Goal: Task Accomplishment & Management: Manage account settings

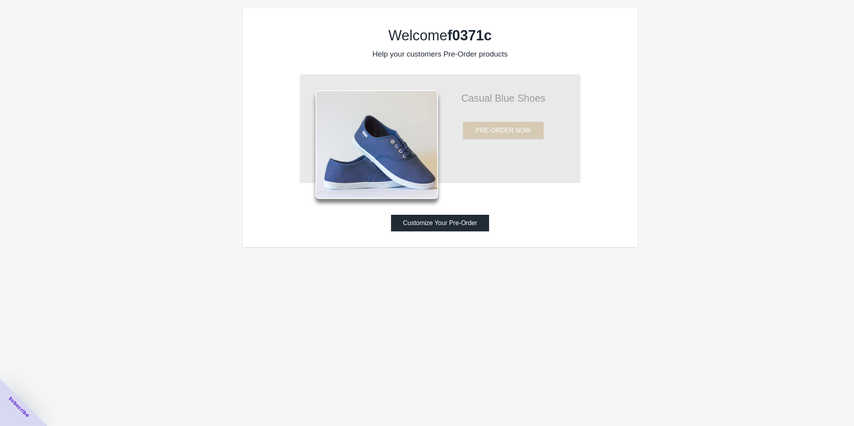
click at [451, 230] on button "Customize Your Pre-Order" at bounding box center [440, 223] width 98 height 17
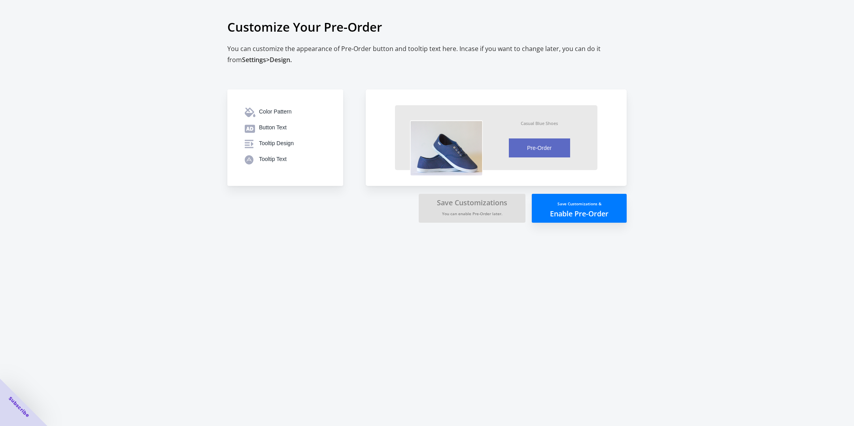
click at [578, 205] on small "Save Customizations &" at bounding box center [579, 204] width 44 height 6
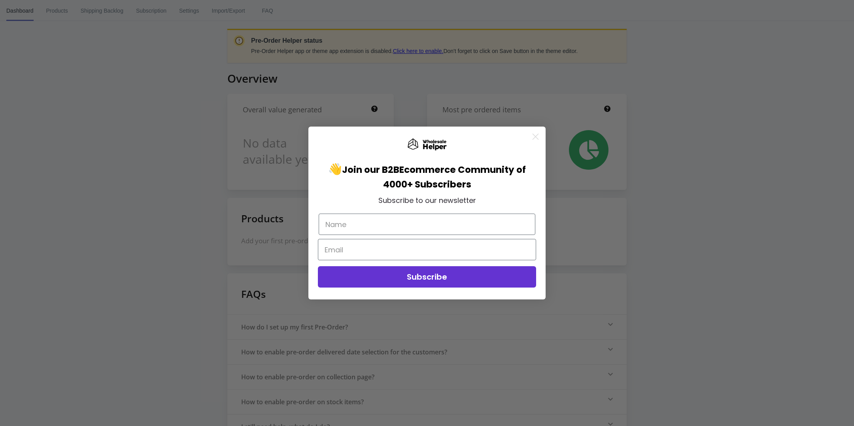
click at [537, 140] on circle "Close dialog" at bounding box center [535, 136] width 13 height 13
click at [539, 134] on circle "Close dialog" at bounding box center [535, 136] width 13 height 13
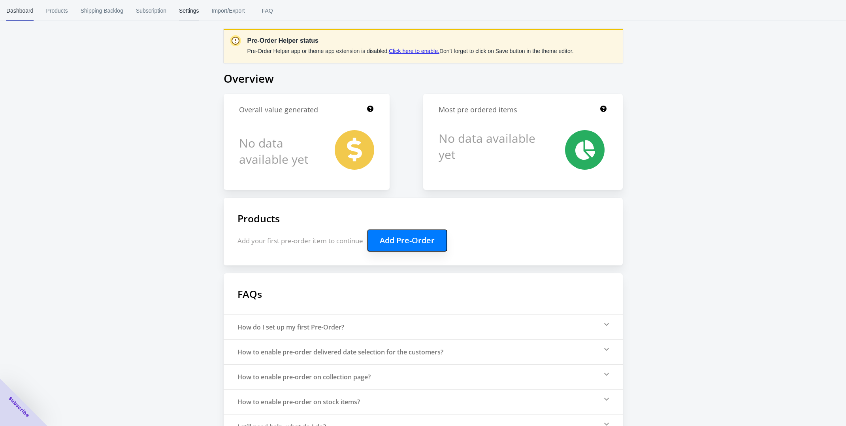
click at [188, 10] on span "Settings" at bounding box center [189, 10] width 20 height 21
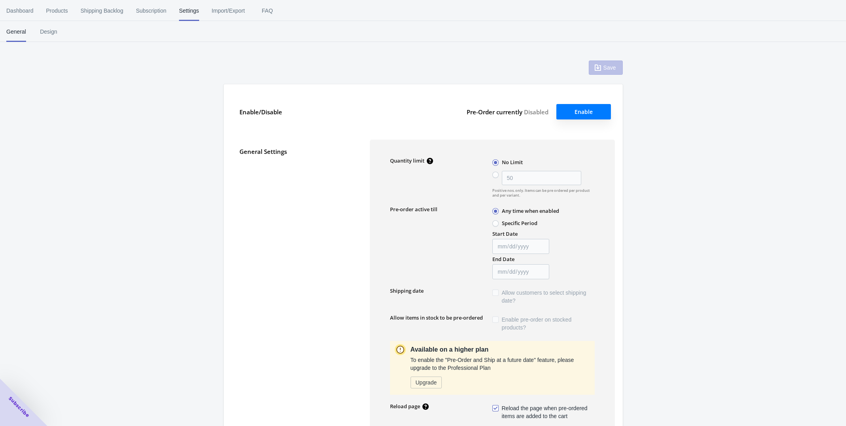
type input "50"
type textarea "Inventory level is <qty>. Some of the items will be pre-ordered."
type textarea "Only <qty> items left in stock."
type textarea "A maximum of <qty> products can be pre ordered."
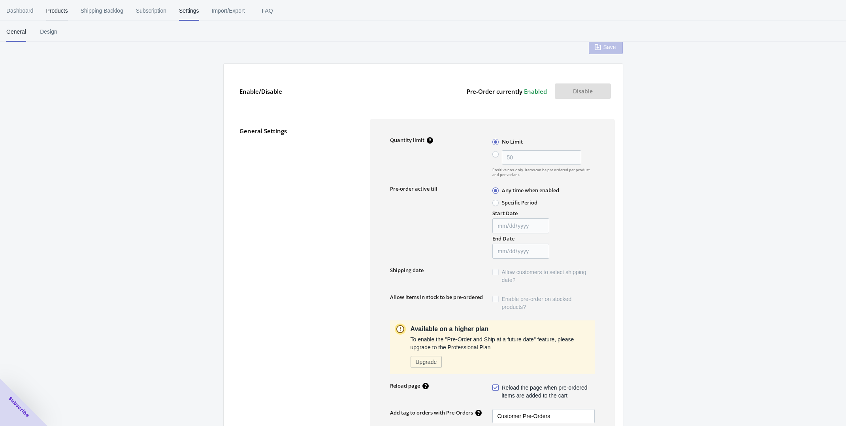
click at [51, 10] on span "Products" at bounding box center [57, 10] width 22 height 21
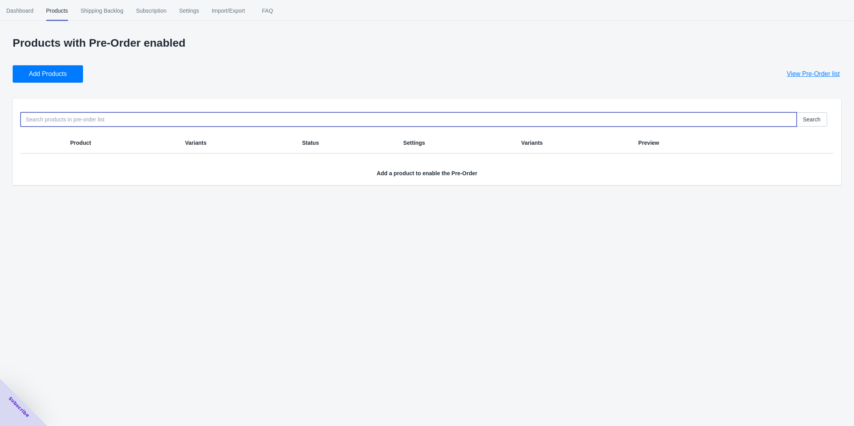
click at [90, 114] on input at bounding box center [409, 119] width 776 height 14
type input "l"
click at [68, 77] on button "Add Products" at bounding box center [48, 73] width 70 height 17
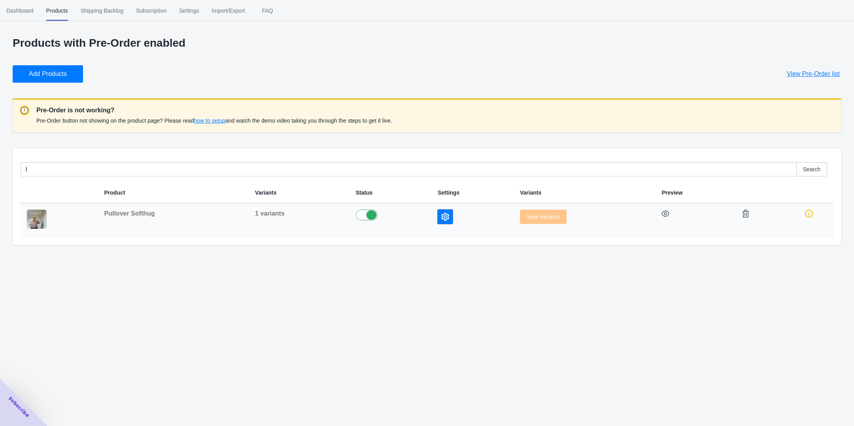
click at [445, 215] on icon "button" at bounding box center [445, 217] width 8 height 8
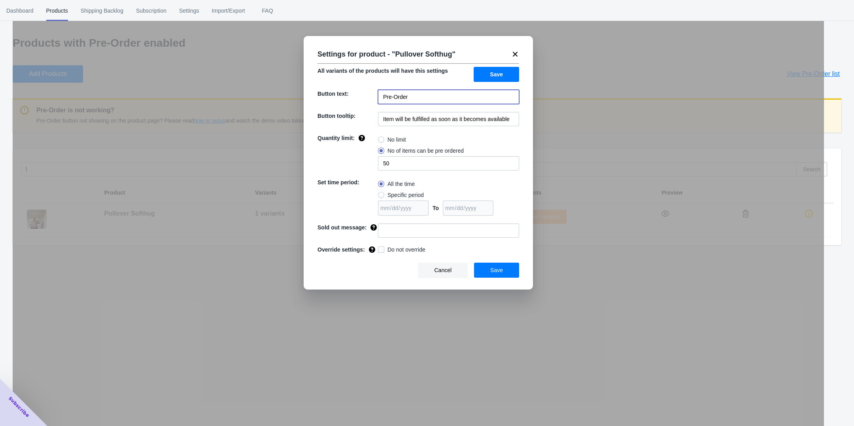
drag, startPoint x: 419, startPoint y: 96, endPoint x: 375, endPoint y: 102, distance: 44.6
click at [375, 102] on div "Button text: Pre-Order" at bounding box center [418, 97] width 202 height 14
type input "Jetzt Vorbestellen!"
drag, startPoint x: 402, startPoint y: 164, endPoint x: 375, endPoint y: 162, distance: 27.0
click at [375, 162] on div "Quantity limit: No limit No of items can be pre ordered 50" at bounding box center [418, 152] width 202 height 36
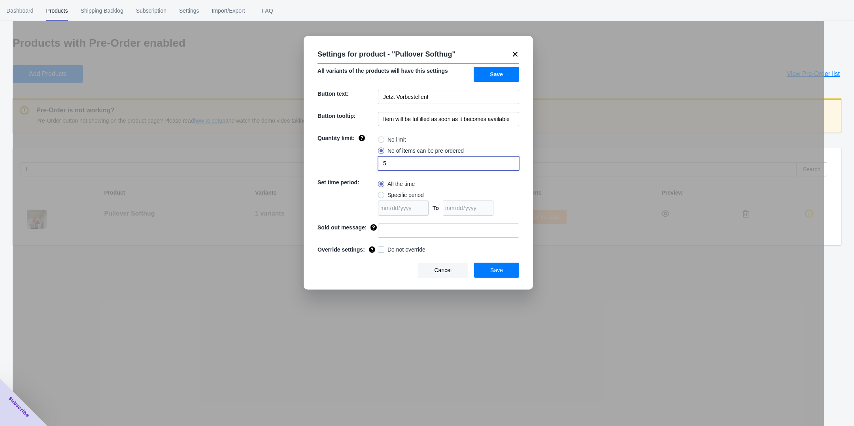
type input "5"
click at [332, 150] on div "Quantity limit:" at bounding box center [347, 152] width 60 height 36
drag, startPoint x: 514, startPoint y: 120, endPoint x: 311, endPoint y: 132, distance: 203.2
click at [311, 132] on div "Settings for product - " Pullover Softhug " All variants of the products will h…" at bounding box center [418, 162] width 229 height 253
click at [498, 270] on span "Save" at bounding box center [496, 270] width 13 height 6
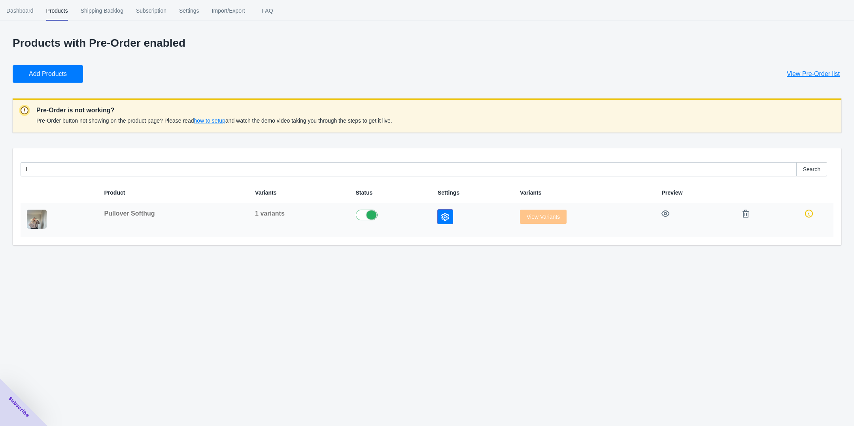
click at [448, 221] on button "button" at bounding box center [445, 216] width 15 height 14
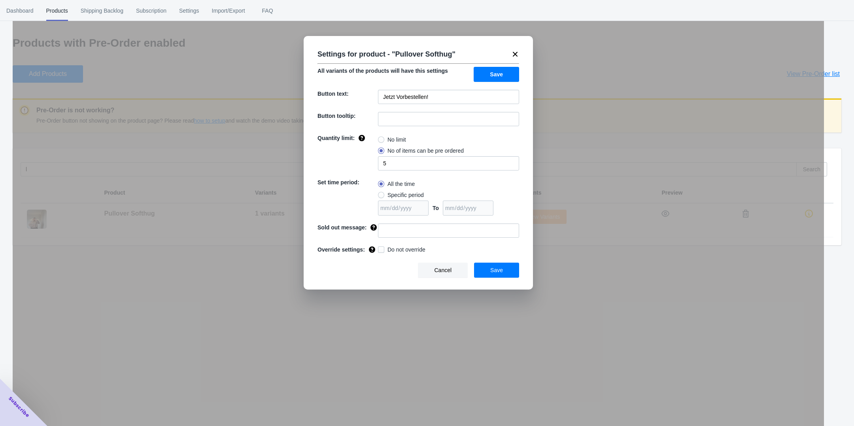
click at [383, 140] on span at bounding box center [381, 139] width 6 height 6
click at [380, 138] on input "No limit" at bounding box center [380, 138] width 0 height 0
radio input "true"
click at [402, 118] on input at bounding box center [448, 119] width 141 height 14
type input "Versandbereit in 3 Tagen"
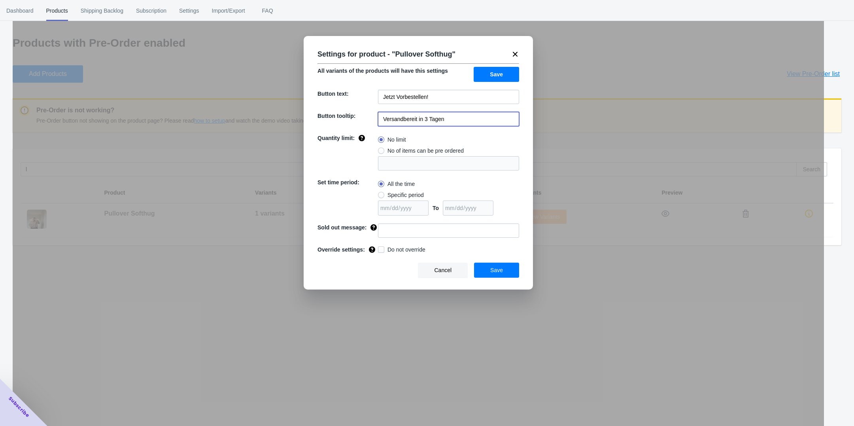
click at [503, 270] on button "Save" at bounding box center [496, 269] width 45 height 15
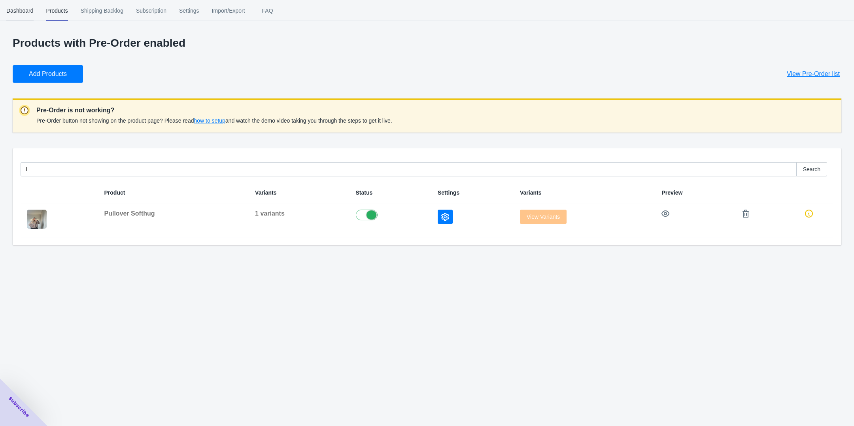
click at [26, 12] on span "Dashboard" at bounding box center [19, 10] width 27 height 21
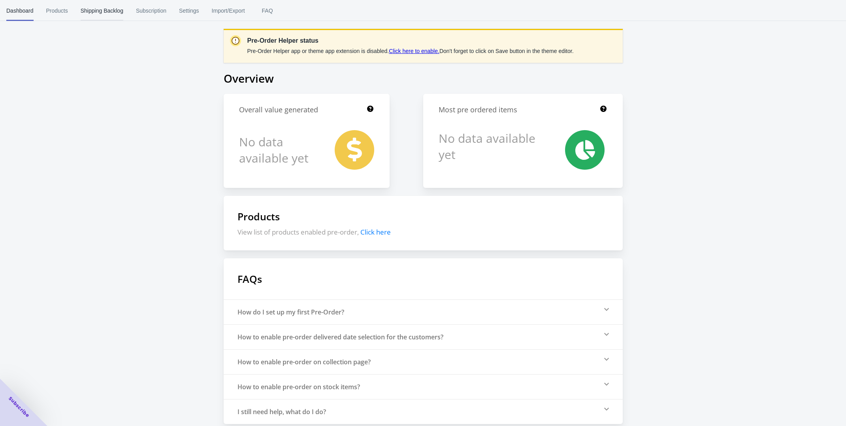
click at [117, 11] on span "Shipping Backlog" at bounding box center [102, 10] width 43 height 21
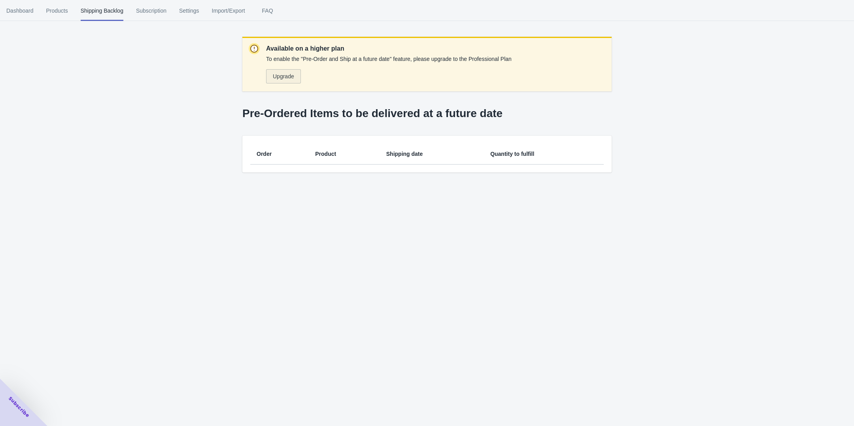
click at [291, 75] on span "Upgrade" at bounding box center [283, 76] width 21 height 6
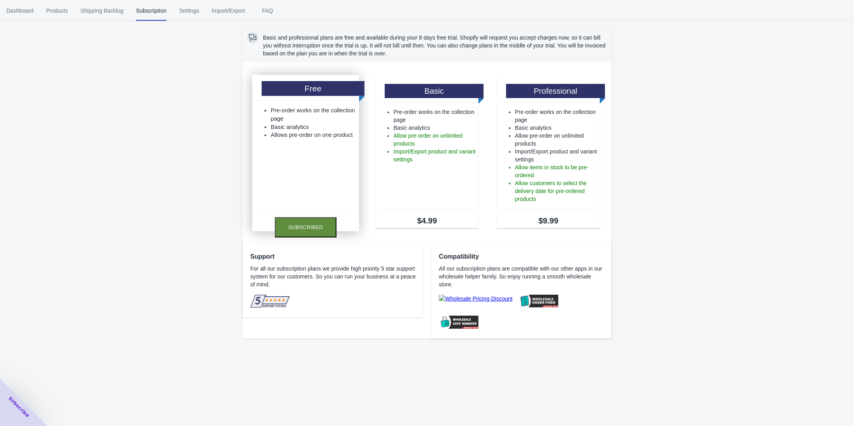
click at [308, 227] on button "Subscribed" at bounding box center [306, 227] width 62 height 20
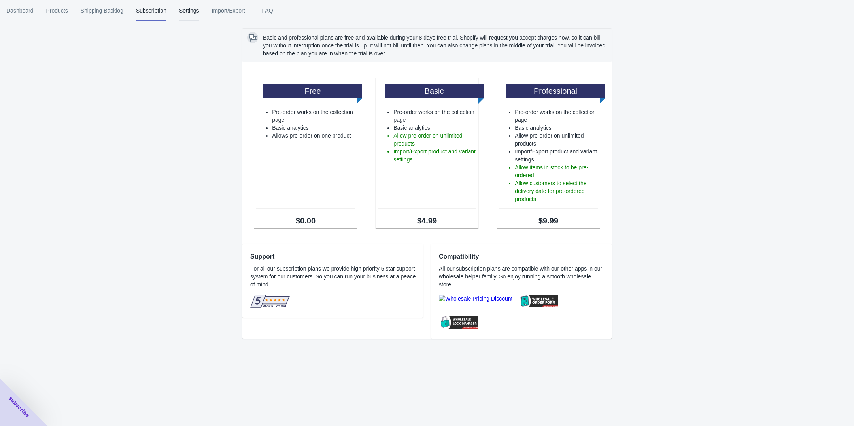
click at [189, 16] on span "Settings" at bounding box center [189, 10] width 20 height 21
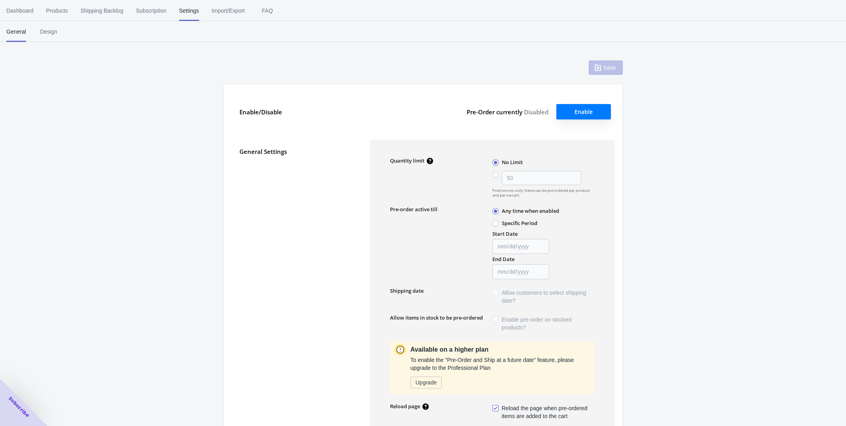
type input "50"
type textarea "Inventory level is <qty>. Some of the items will be pre-ordered."
type textarea "Only <qty> items left in stock."
type textarea "A maximum of <qty> products can be pre ordered."
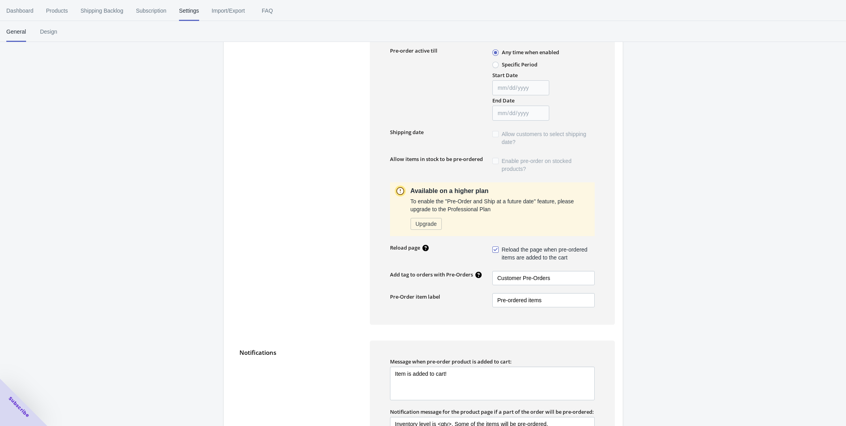
scroll to position [21, 0]
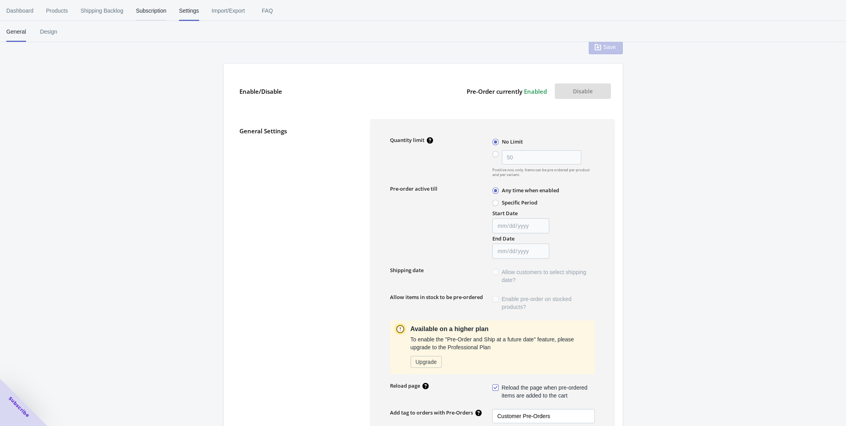
click at [154, 10] on span "Subscription" at bounding box center [151, 10] width 30 height 21
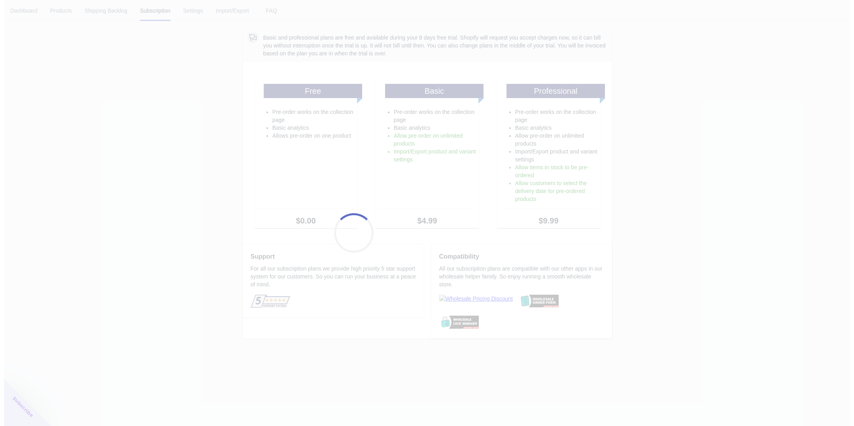
scroll to position [0, 0]
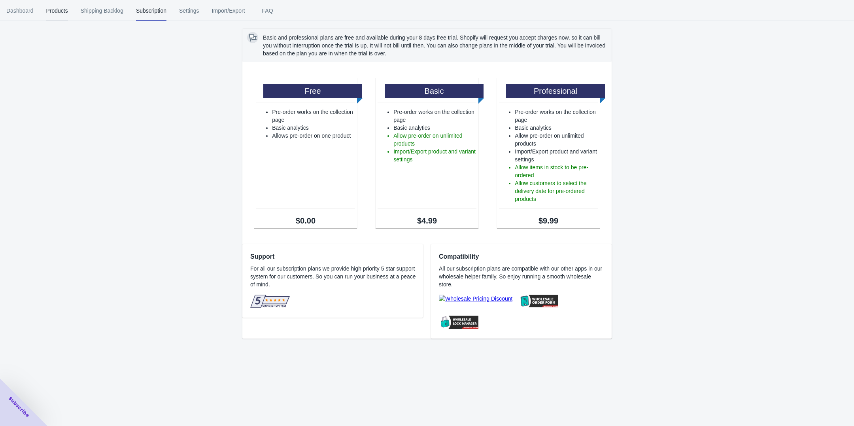
click at [53, 14] on span "Products" at bounding box center [57, 10] width 22 height 21
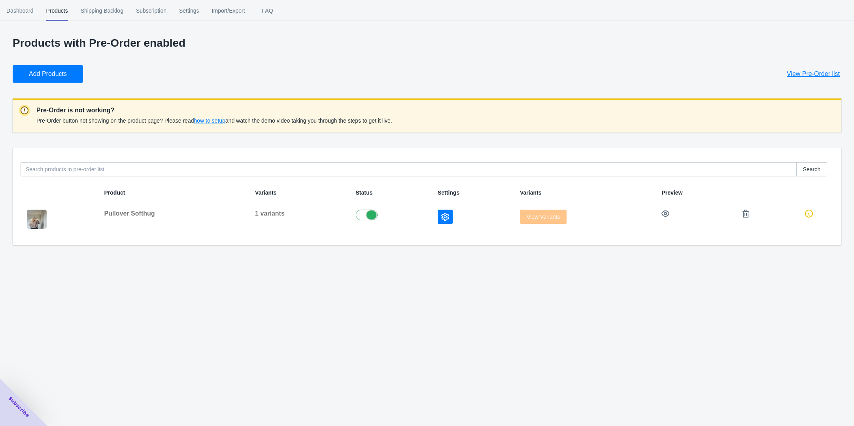
click at [215, 120] on span "how to setup" at bounding box center [209, 120] width 31 height 6
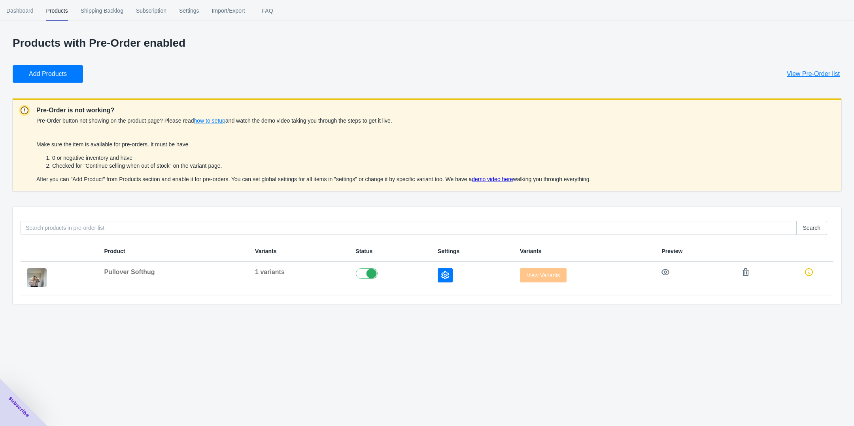
click at [503, 176] on link "demo video here" at bounding box center [492, 179] width 41 height 6
click at [543, 273] on span "View Variants" at bounding box center [543, 275] width 47 height 6
click at [809, 272] on icon at bounding box center [809, 272] width 8 height 8
click at [537, 276] on span "View Variants" at bounding box center [543, 275] width 47 height 6
click at [441, 271] on button "button" at bounding box center [445, 275] width 15 height 14
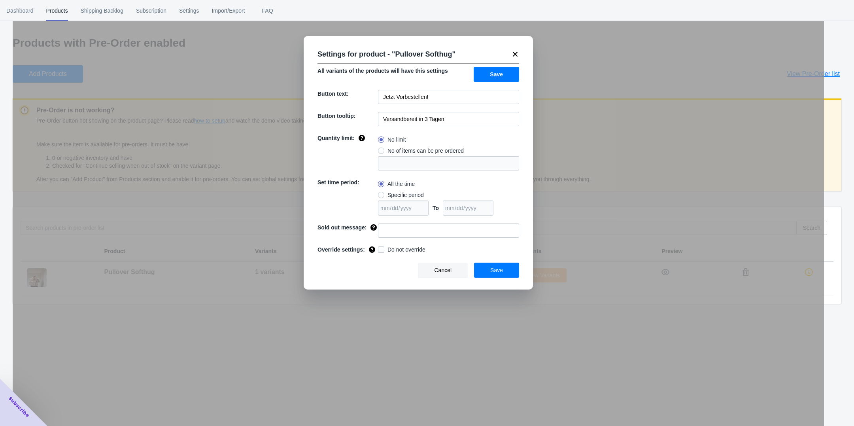
click at [481, 79] on button "Save" at bounding box center [496, 74] width 45 height 15
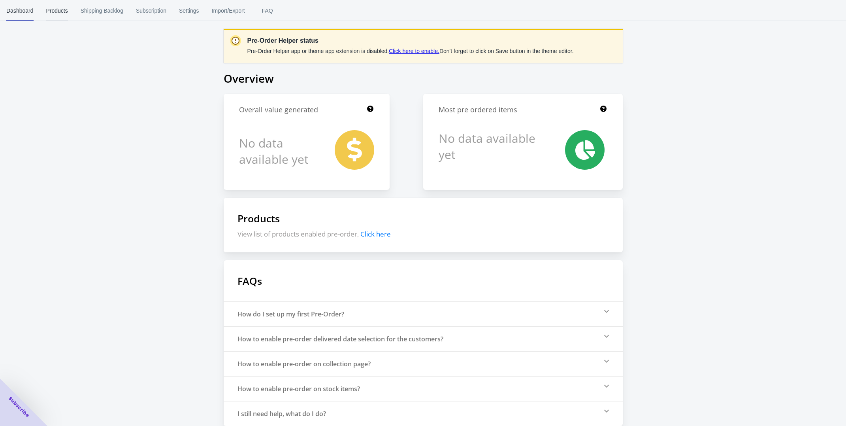
click at [64, 4] on span "Products" at bounding box center [57, 10] width 22 height 21
click at [166, 13] on button "Subscription" at bounding box center [151, 10] width 43 height 21
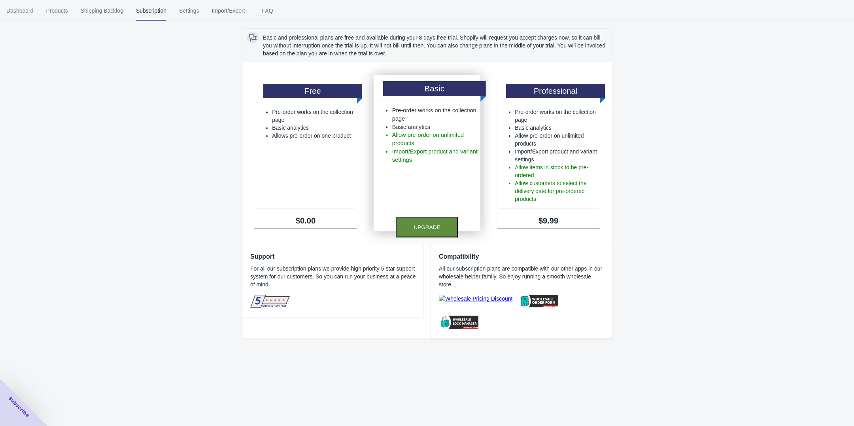
click at [414, 233] on button "Upgrade" at bounding box center [427, 227] width 62 height 20
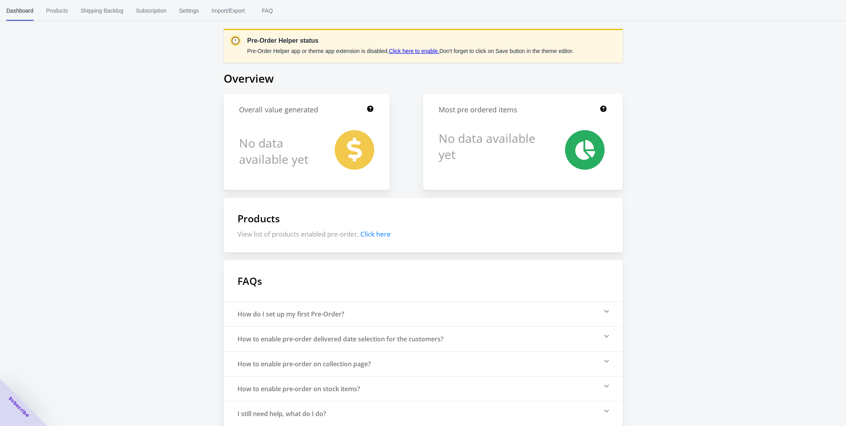
click at [415, 53] on link "Click here to enable." at bounding box center [414, 51] width 51 height 6
click at [62, 10] on span "Products" at bounding box center [57, 10] width 22 height 21
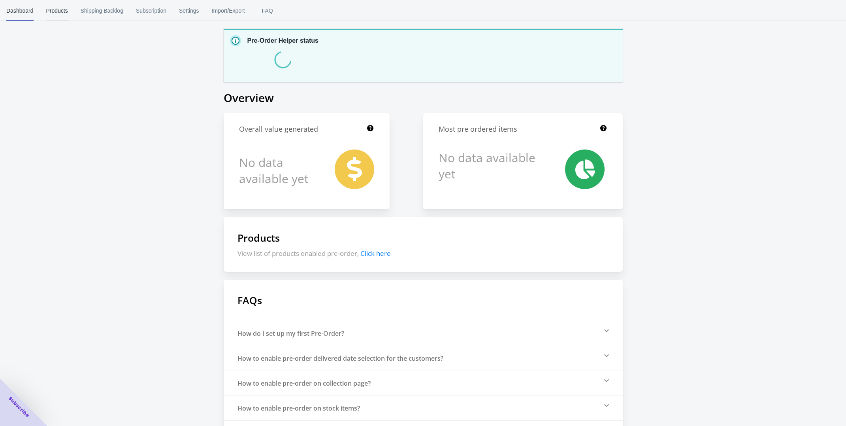
click at [65, 13] on span "Products" at bounding box center [57, 10] width 22 height 21
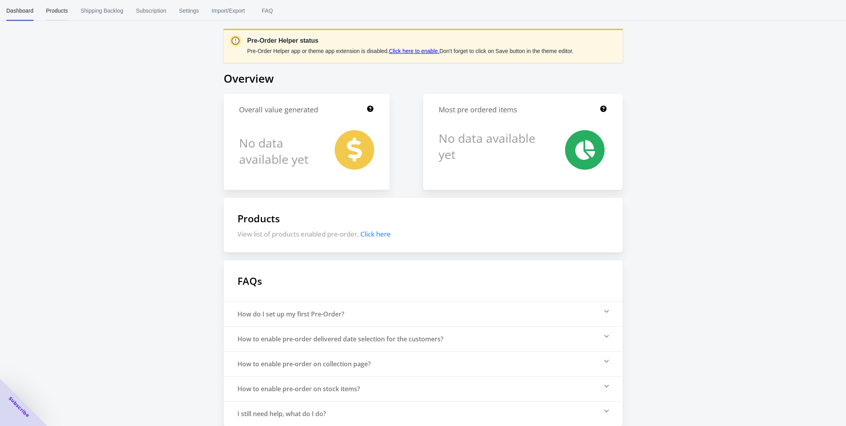
click at [62, 9] on span "Products" at bounding box center [57, 10] width 22 height 21
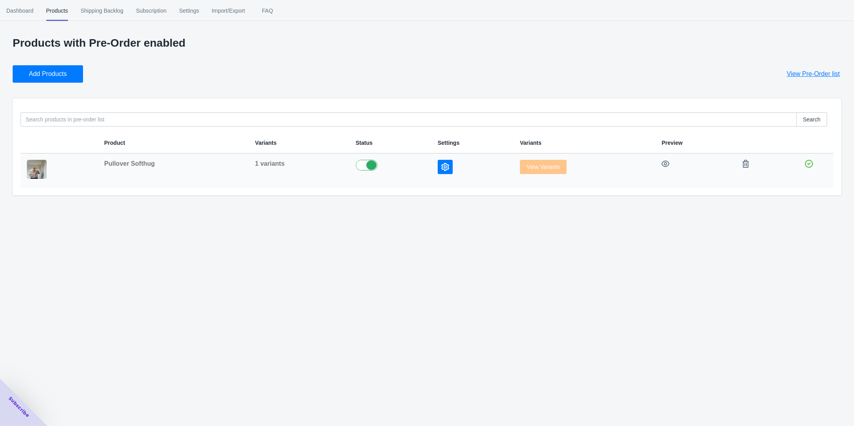
click at [441, 167] on icon "button" at bounding box center [445, 167] width 8 height 8
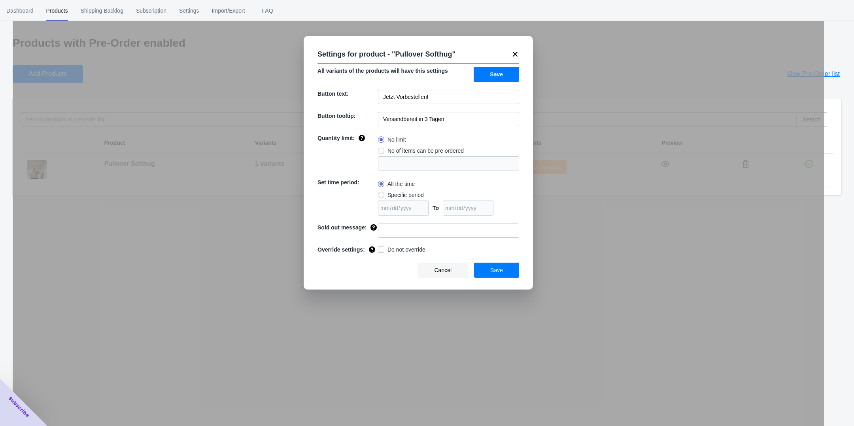
click at [501, 261] on div "Cancel Save" at bounding box center [415, 266] width 208 height 21
click at [516, 51] on icon at bounding box center [515, 54] width 8 height 8
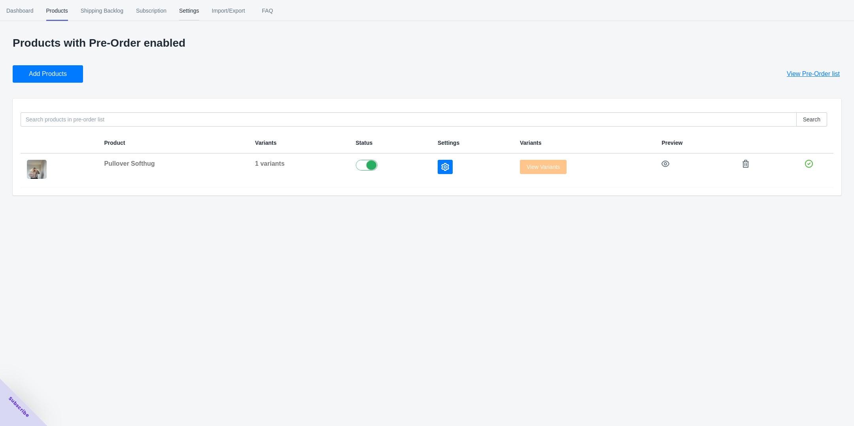
click at [185, 13] on span "Settings" at bounding box center [189, 10] width 20 height 21
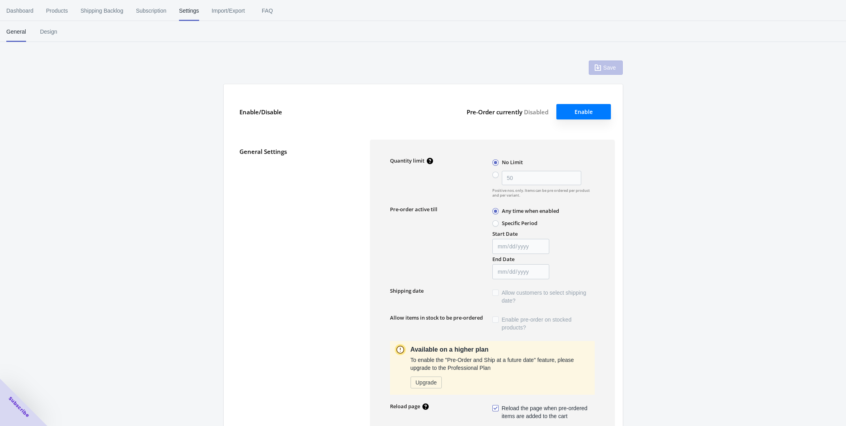
type input "50"
type textarea "Inventory level is <qty>. Some of the items will be pre-ordered."
type textarea "Only <qty> items left in stock."
type textarea "A maximum of <qty> products can be pre ordered."
click at [50, 28] on span "Design" at bounding box center [49, 31] width 20 height 21
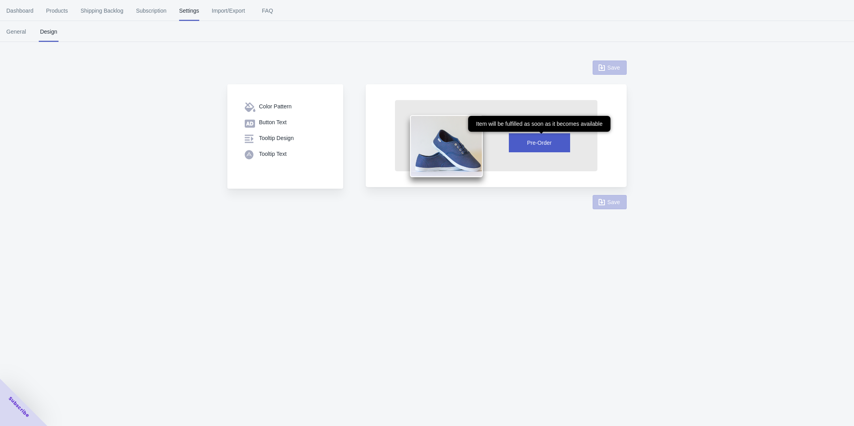
click at [541, 138] on button "Pre-Order" at bounding box center [539, 142] width 61 height 19
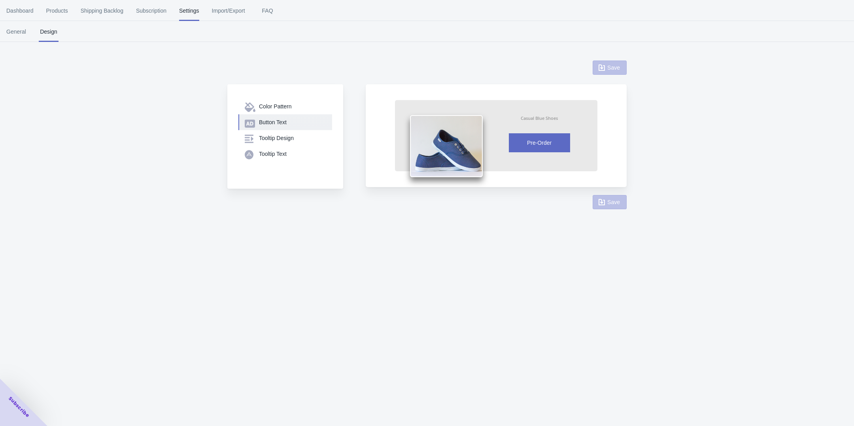
click at [283, 121] on div "Button Text" at bounding box center [292, 122] width 67 height 8
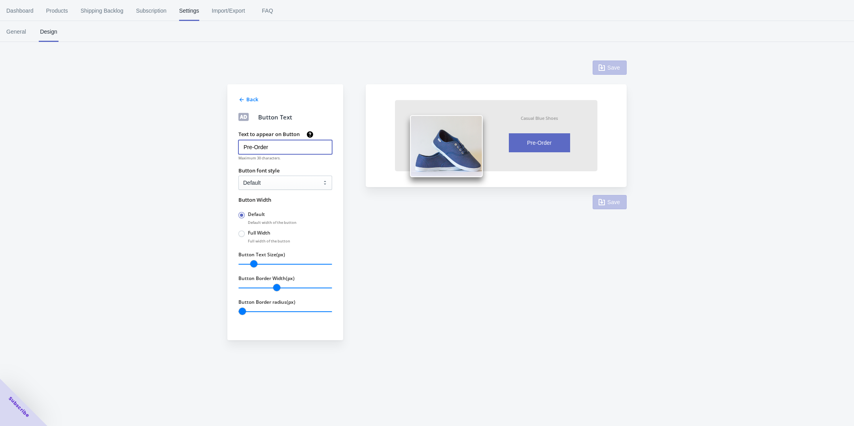
click at [293, 148] on input "Pre-Order" at bounding box center [285, 147] width 94 height 14
click at [241, 116] on icon at bounding box center [243, 116] width 10 height 11
click at [240, 99] on icon at bounding box center [242, 100] width 4 height 4
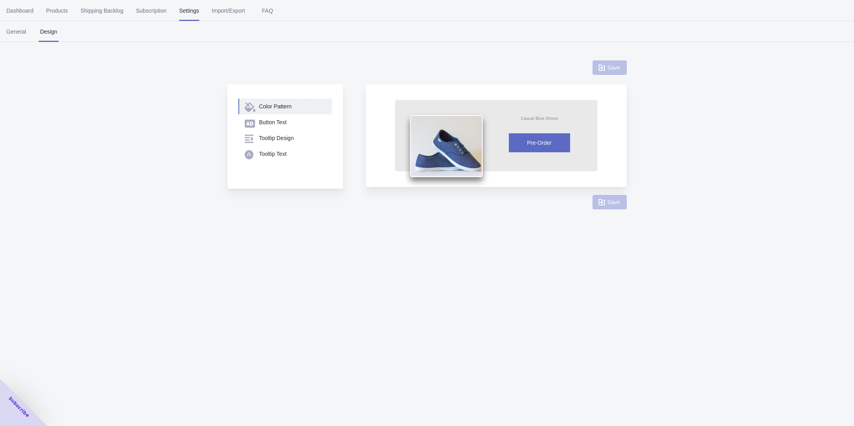
click at [278, 102] on div "Color Pattern" at bounding box center [292, 106] width 67 height 8
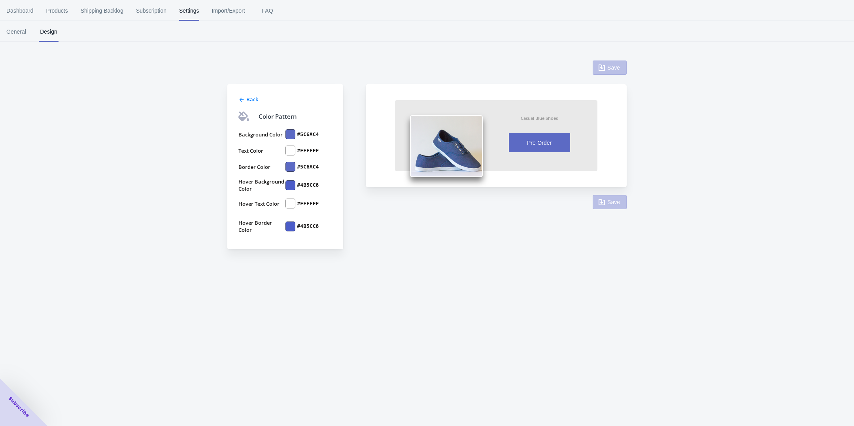
click at [291, 132] on div at bounding box center [290, 134] width 10 height 10
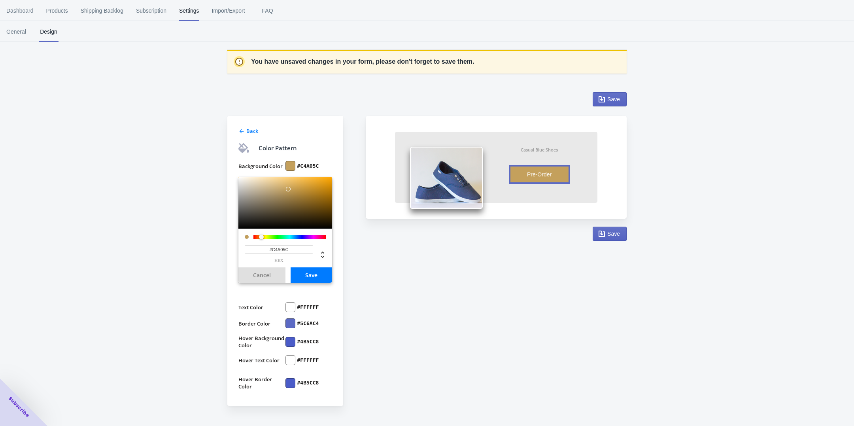
drag, startPoint x: 301, startPoint y: 238, endPoint x: 261, endPoint y: 240, distance: 39.5
click at [261, 240] on div "#C4A05C hex" at bounding box center [285, 247] width 94 height 39
type input "#D2C0A2"
drag, startPoint x: 287, startPoint y: 189, endPoint x: 260, endPoint y: 186, distance: 27.4
click at [260, 186] on div at bounding box center [259, 186] width 5 height 5
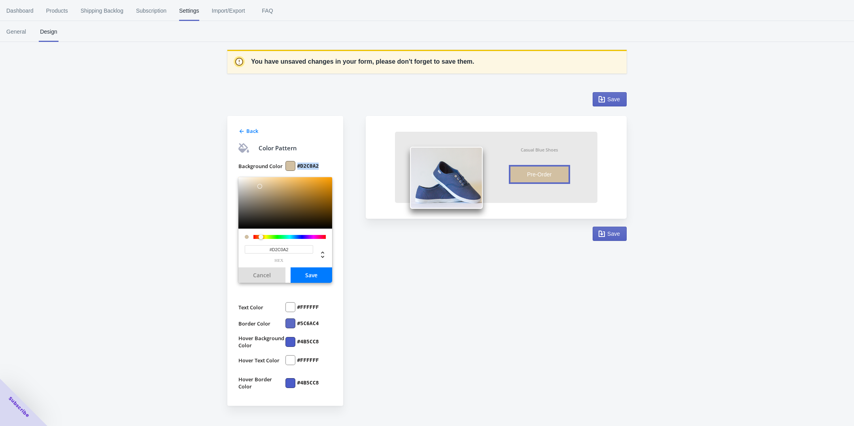
drag, startPoint x: 319, startPoint y: 168, endPoint x: 296, endPoint y: 166, distance: 22.2
click at [296, 166] on div "#D2C0A2" at bounding box center [308, 166] width 47 height 10
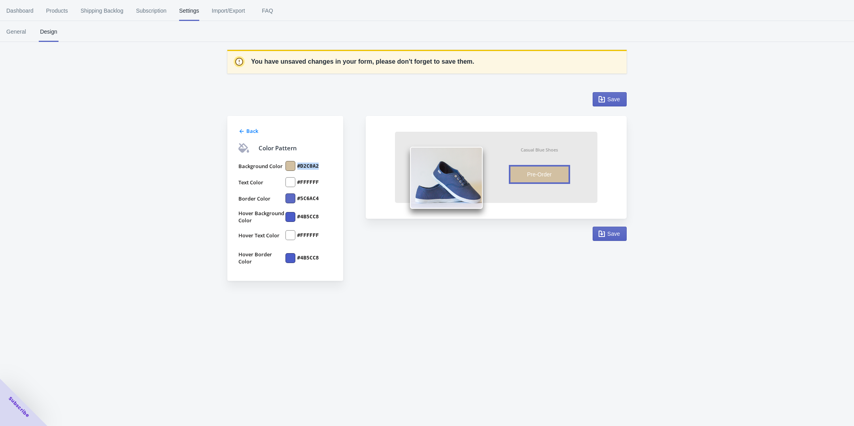
copy label "#D2C0A2"
click at [305, 197] on label "#5C6AC4" at bounding box center [308, 198] width 22 height 7
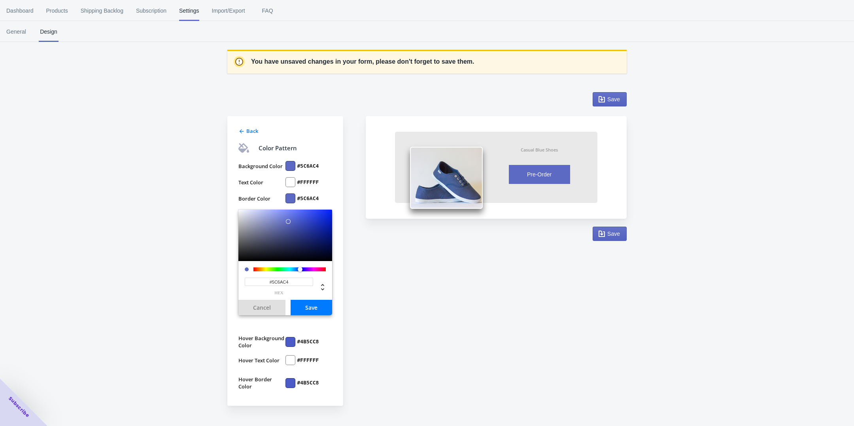
drag, startPoint x: 297, startPoint y: 281, endPoint x: 232, endPoint y: 281, distance: 64.8
click at [232, 281] on div "Back Color Pattern Background Color #5C6AC4 Text Color #FFFFFF Border Color #5C…" at bounding box center [285, 261] width 116 height 290
paste input "D2C0A2"
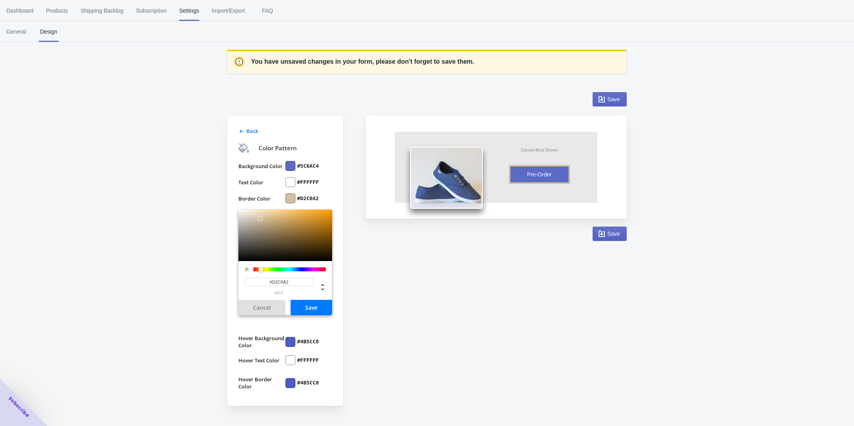
type input "#D2C0A2"
click at [318, 308] on button "Save" at bounding box center [312, 307] width 42 height 15
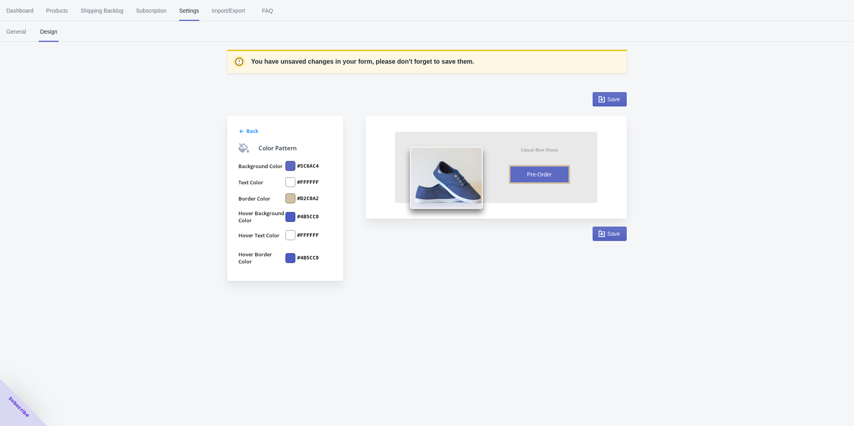
click at [292, 259] on div at bounding box center [290, 258] width 10 height 10
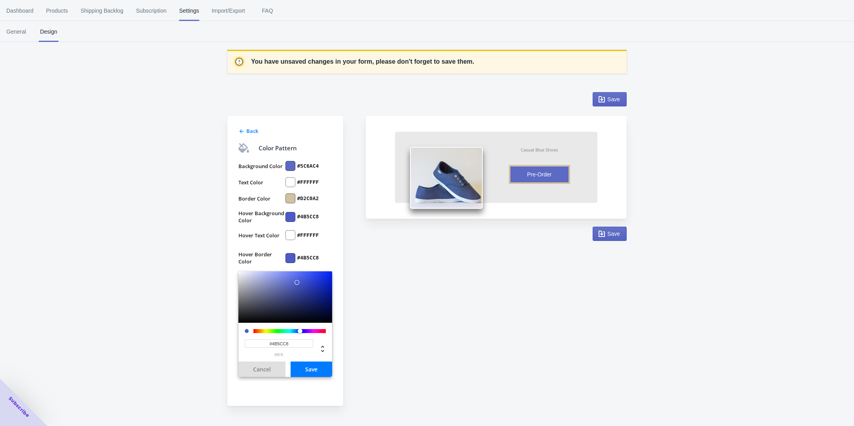
drag, startPoint x: 297, startPoint y: 340, endPoint x: 229, endPoint y: 337, distance: 67.7
click at [229, 337] on div "Back Color Pattern Background Color #5C6AC4 Text Color #FFFFFF Border Color #D2…" at bounding box center [285, 261] width 116 height 290
paste input "D2C0A2"
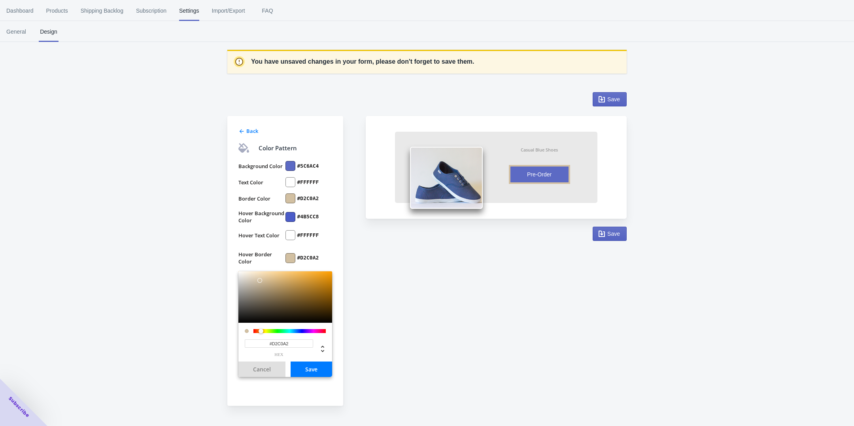
type input "#D2C0A2"
click at [314, 370] on button "Save" at bounding box center [312, 368] width 42 height 15
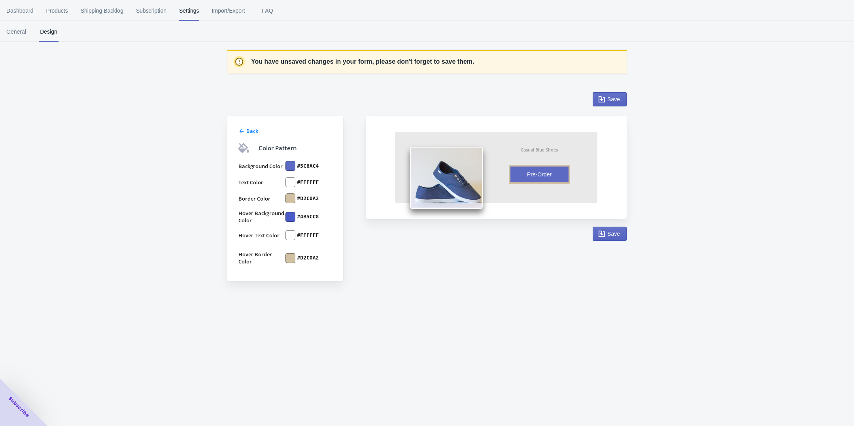
click at [292, 212] on div at bounding box center [290, 217] width 10 height 10
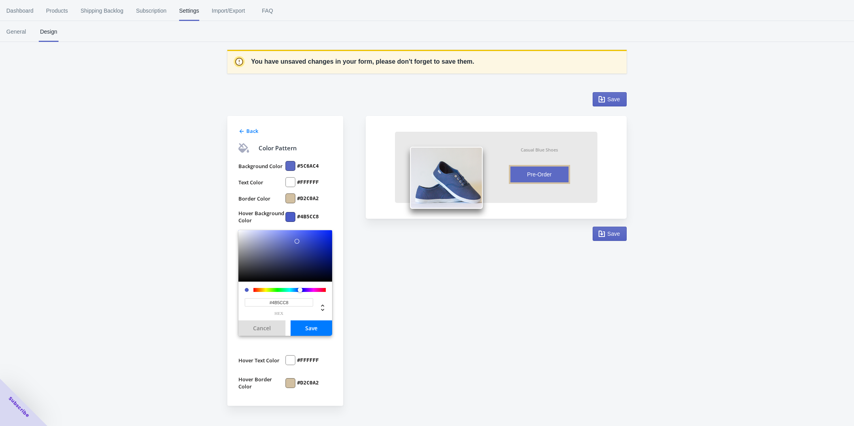
drag, startPoint x: 295, startPoint y: 302, endPoint x: 240, endPoint y: 300, distance: 55.3
click at [240, 300] on div "#4B5CC8 hex" at bounding box center [285, 300] width 94 height 39
paste input "D2C0A2"
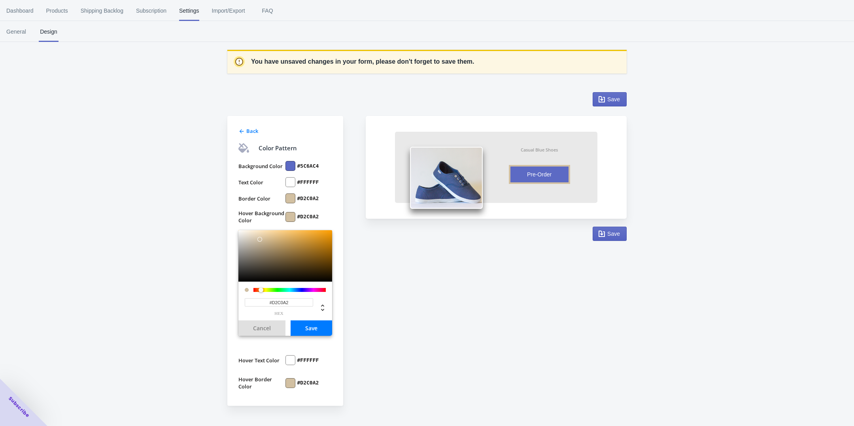
type input "#D2C0A2"
click at [324, 323] on button "Save" at bounding box center [312, 327] width 42 height 15
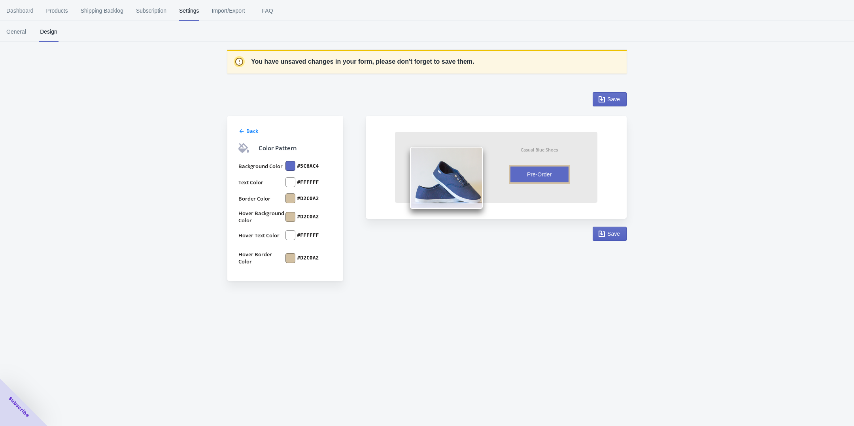
click at [291, 162] on div at bounding box center [290, 166] width 10 height 10
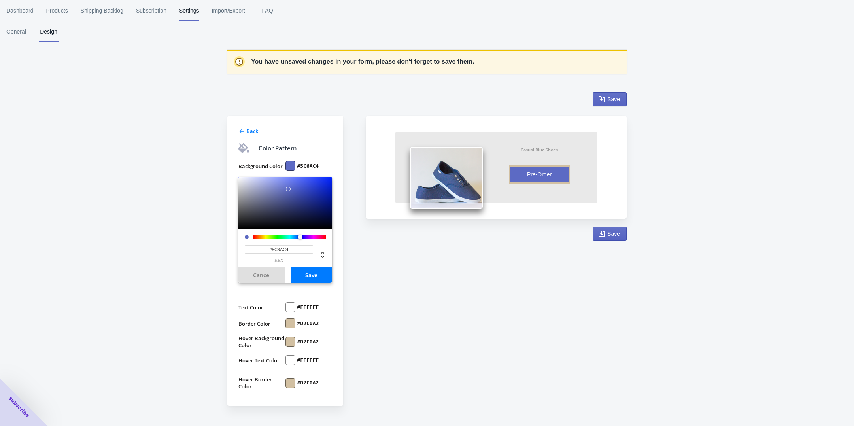
drag, startPoint x: 290, startPoint y: 245, endPoint x: 235, endPoint y: 240, distance: 54.8
click at [235, 240] on div "Back Color Pattern Background Color #5C6AC4 #5C6AC4 hex Cancel Save Text Color …" at bounding box center [285, 261] width 116 height 290
paste input "D2C0A2"
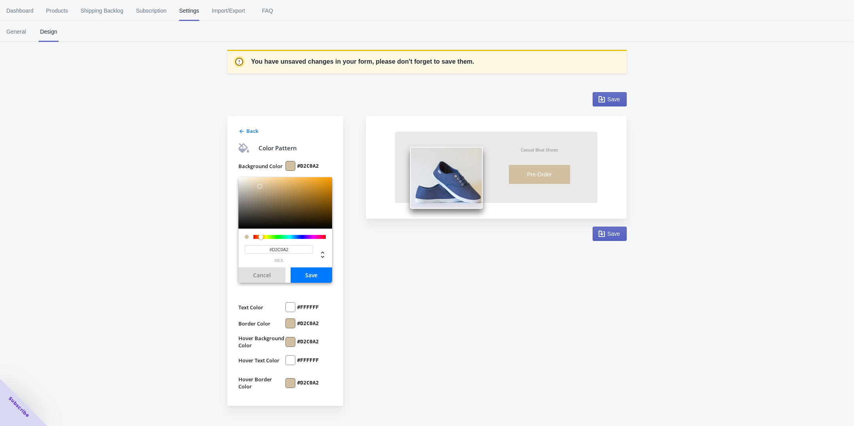
type input "#D2C0A2"
click at [318, 276] on button "Save" at bounding box center [312, 274] width 42 height 15
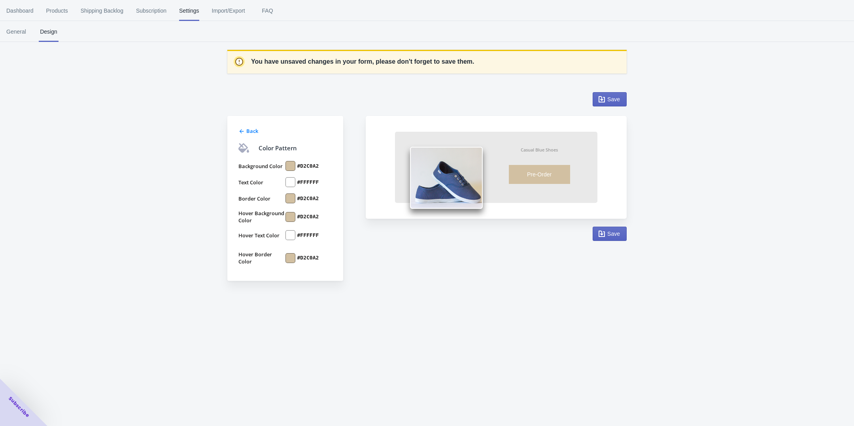
click at [251, 134] on span "Back" at bounding box center [252, 130] width 12 height 7
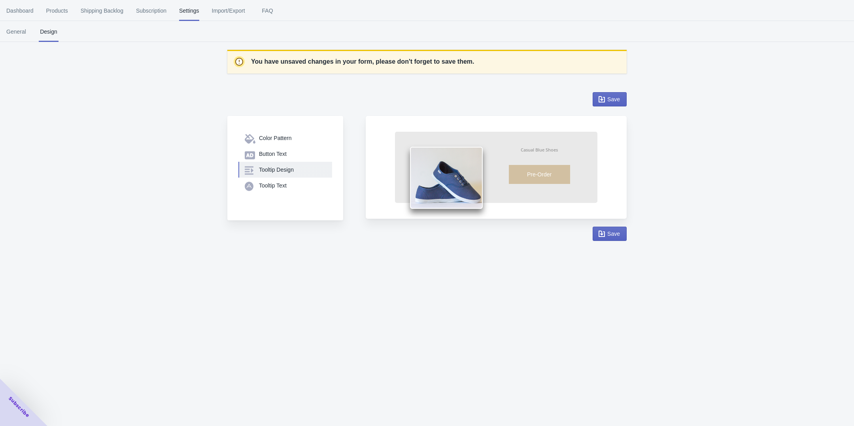
click at [280, 164] on button "Tooltip Design" at bounding box center [285, 170] width 94 height 16
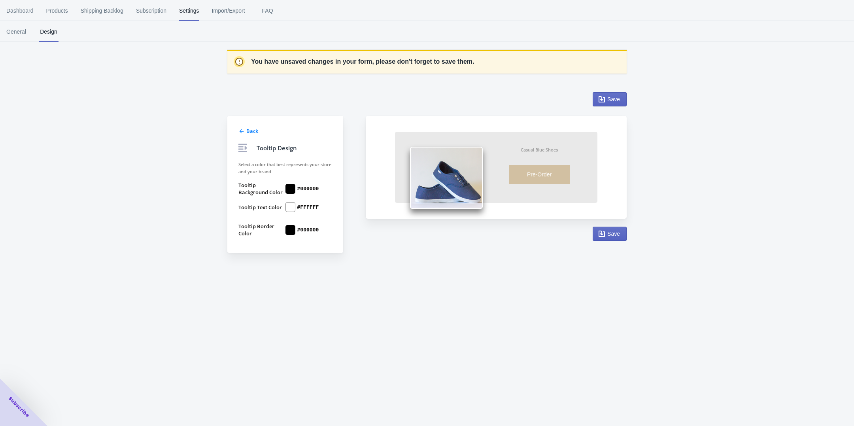
click at [234, 127] on div "Back Tooltip Design Select a color that best represents your store and your bra…" at bounding box center [285, 184] width 116 height 137
click at [240, 128] on div at bounding box center [241, 131] width 6 height 8
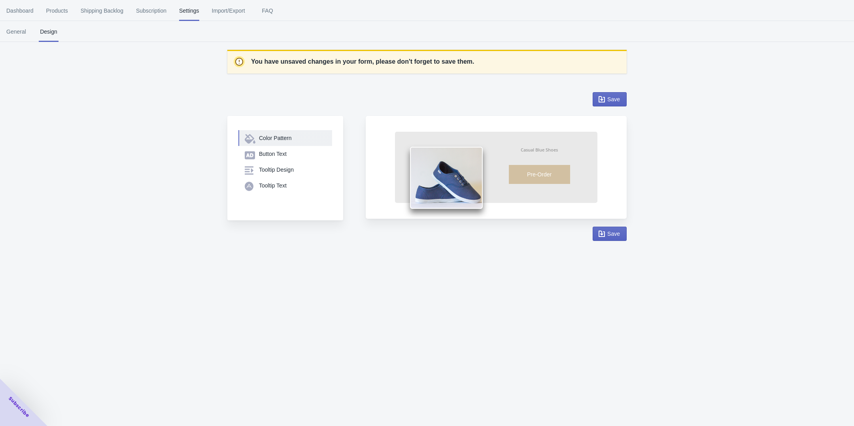
click at [274, 138] on div "Color Pattern" at bounding box center [292, 138] width 67 height 8
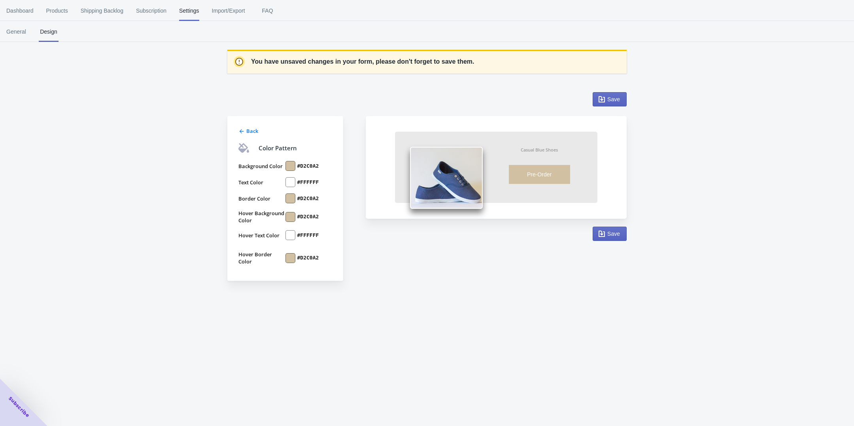
click at [244, 132] on icon at bounding box center [241, 131] width 6 height 6
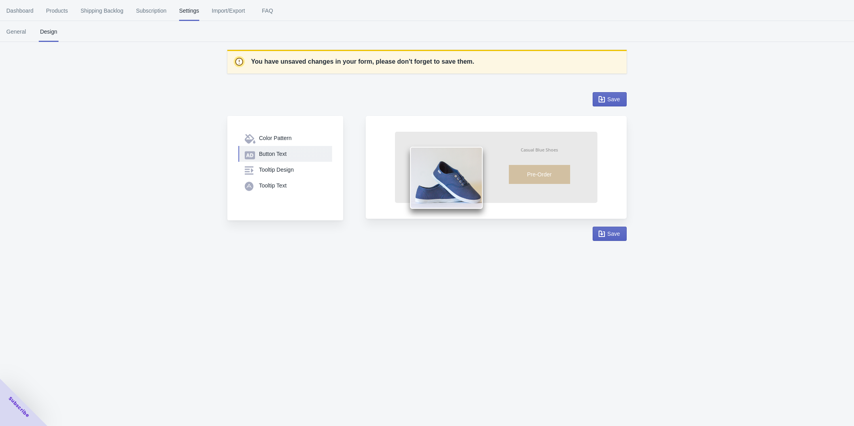
click at [272, 153] on div "Button Text" at bounding box center [292, 154] width 67 height 8
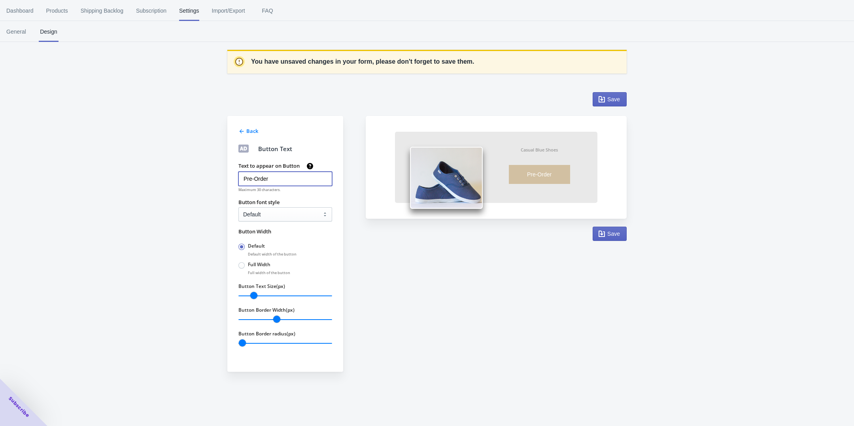
click at [260, 181] on input "Pre-Order" at bounding box center [285, 179] width 94 height 14
click at [247, 133] on span "Back" at bounding box center [252, 130] width 12 height 7
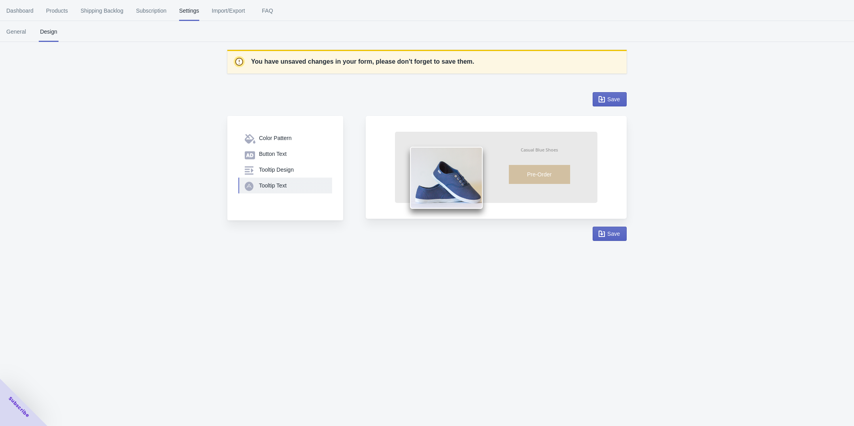
click at [271, 185] on div "Tooltip Text" at bounding box center [292, 185] width 67 height 8
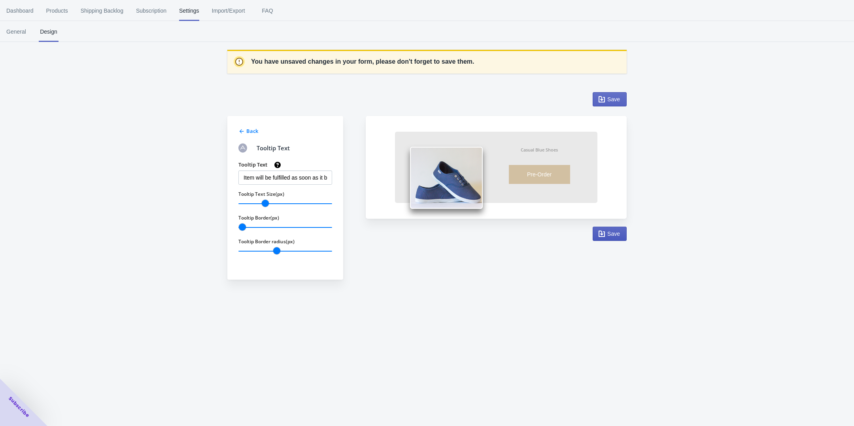
click at [604, 237] on icon "button" at bounding box center [602, 234] width 8 height 8
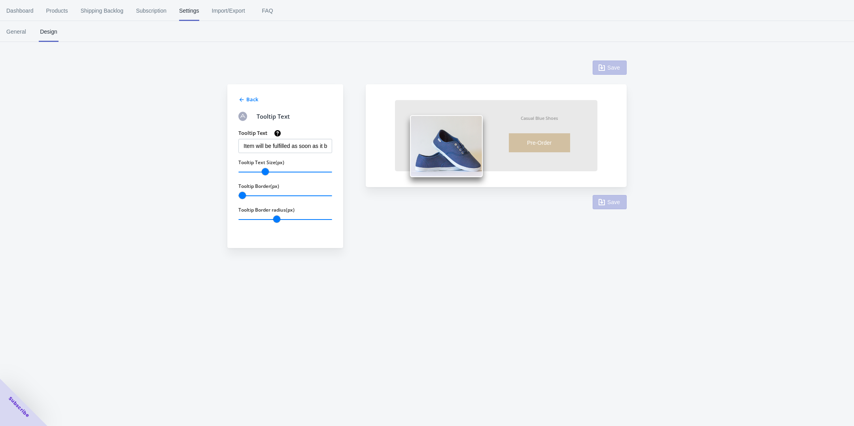
click at [246, 98] on span "Back" at bounding box center [252, 99] width 12 height 7
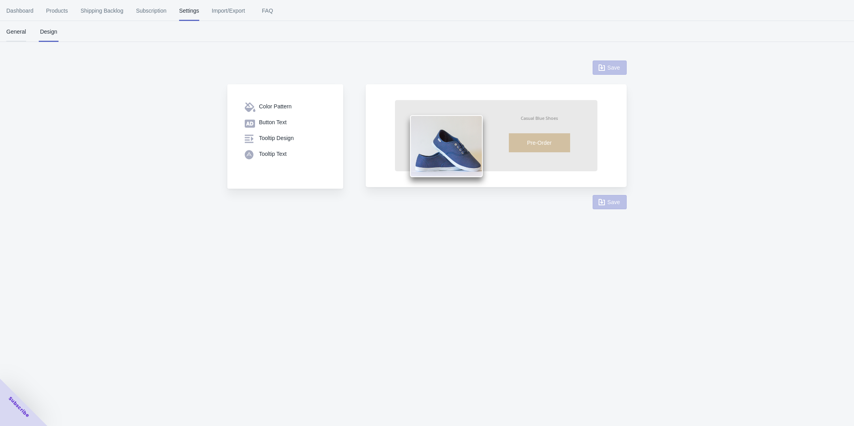
click at [17, 30] on span "General" at bounding box center [16, 31] width 20 height 21
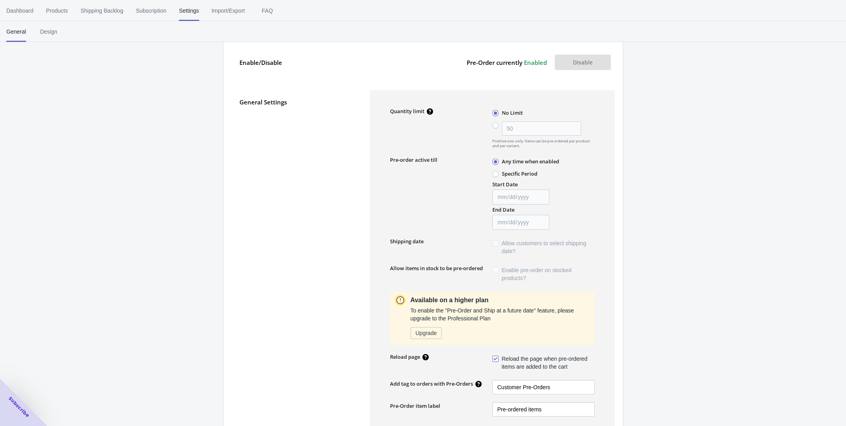
scroll to position [84, 0]
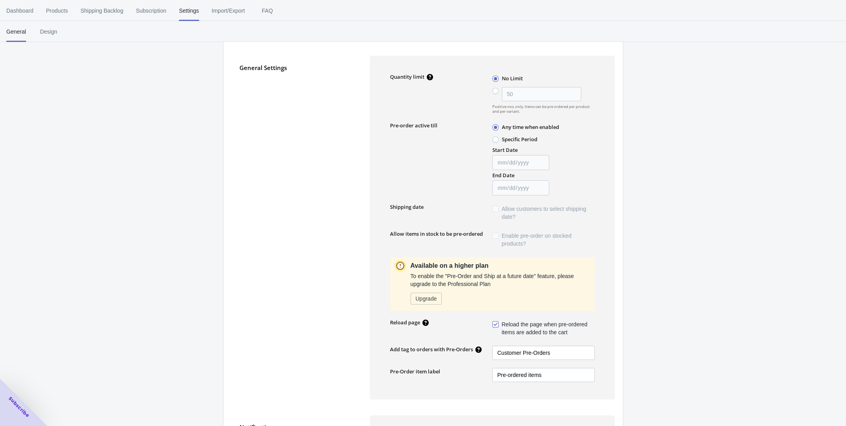
click at [497, 73] on label "No Limit" at bounding box center [507, 78] width 30 height 10
click at [495, 77] on input "No Limit" at bounding box center [494, 77] width 0 height 0
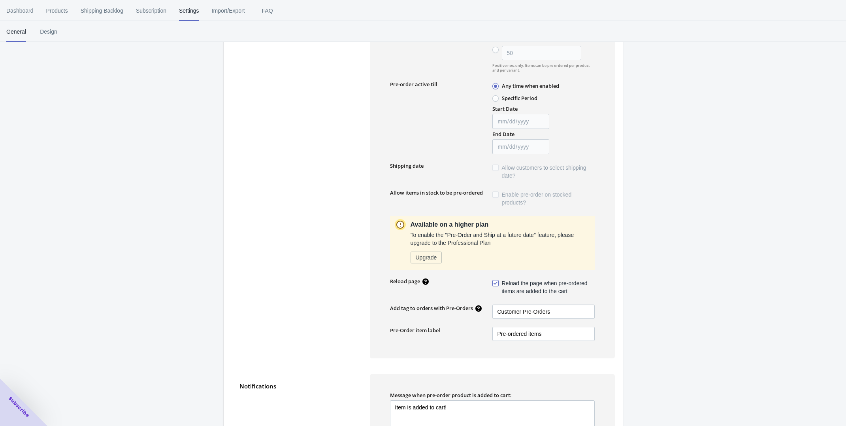
scroll to position [125, 0]
click at [431, 257] on span "Upgrade" at bounding box center [426, 257] width 21 height 6
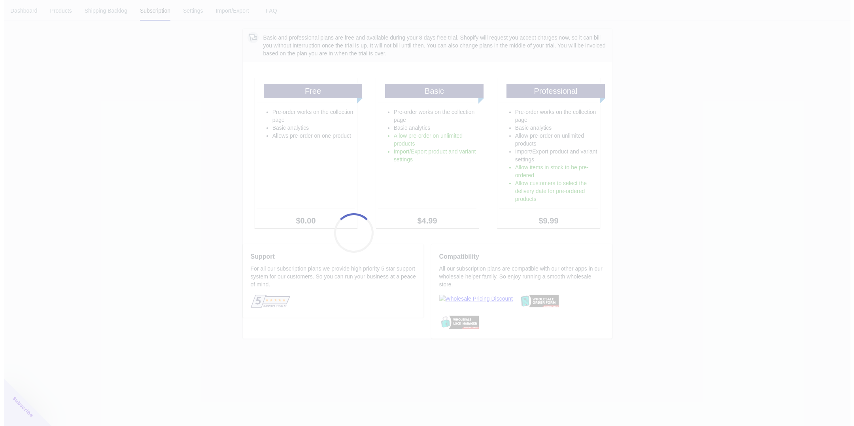
scroll to position [0, 0]
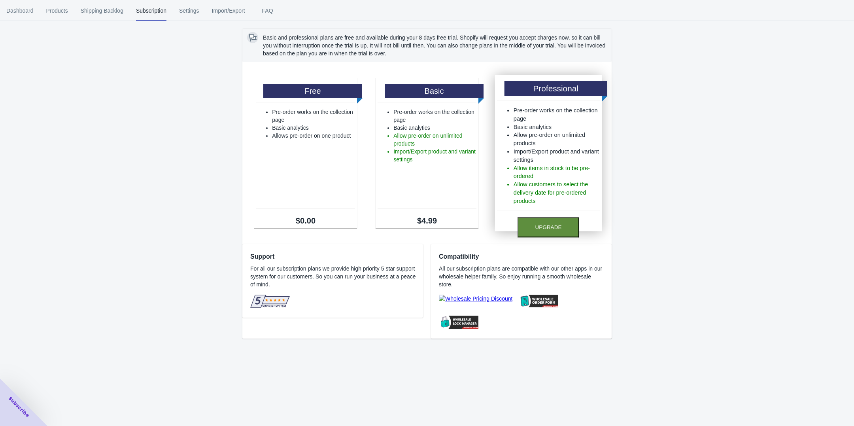
click at [543, 219] on button "Upgrade" at bounding box center [548, 227] width 62 height 20
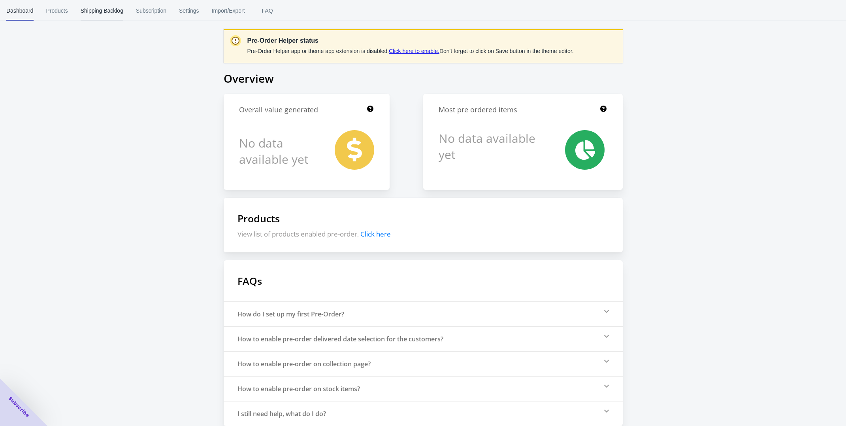
click at [104, 12] on span "Shipping Backlog" at bounding box center [102, 10] width 43 height 21
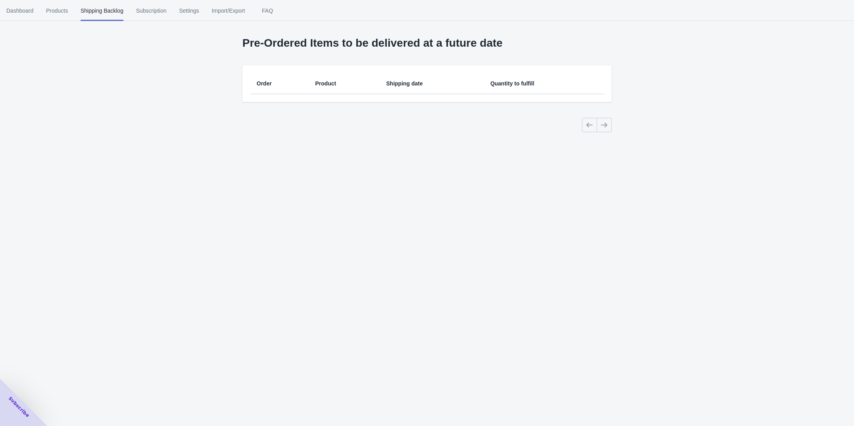
click at [104, 12] on body "[DOMAIN_NAME] 1 1 Skip to content Dashboard Products Shipping Backlog Subscript…" at bounding box center [427, 213] width 854 height 426
click at [176, 11] on button "Settings" at bounding box center [189, 10] width 33 height 21
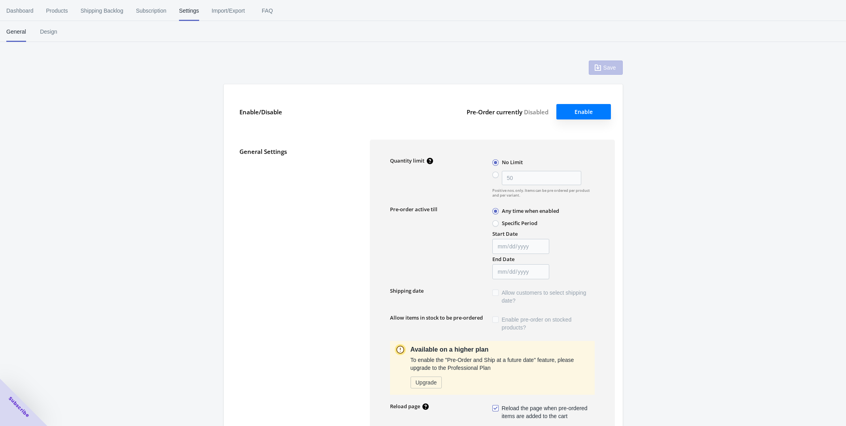
type input "50"
type textarea "Inventory level is <qty>. Some of the items will be pre-ordered."
type textarea "Only <qty> items left in stock."
type textarea "A maximum of <qty> products can be pre ordered."
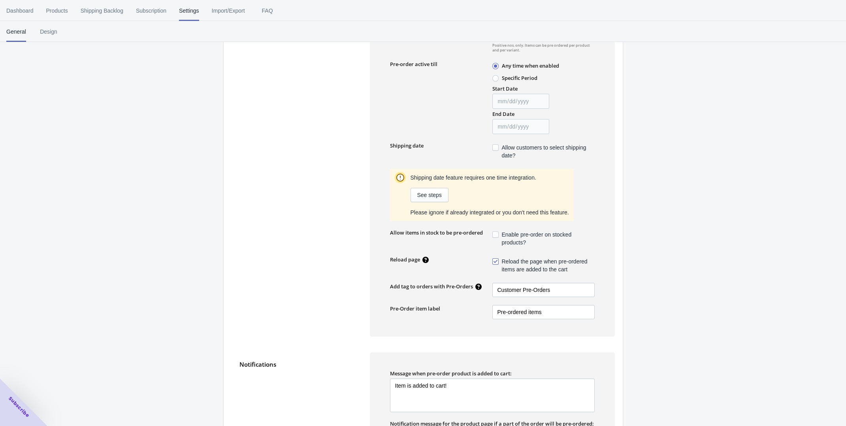
scroll to position [145, 0]
click at [437, 197] on span "See steps" at bounding box center [429, 194] width 25 height 6
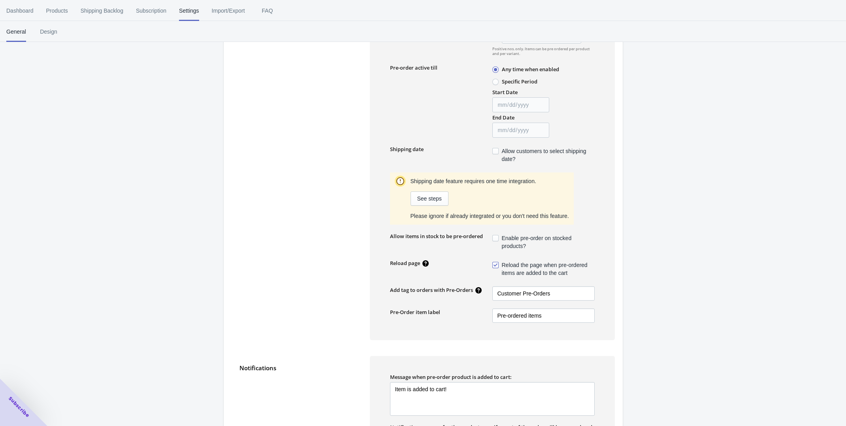
scroll to position [164, 0]
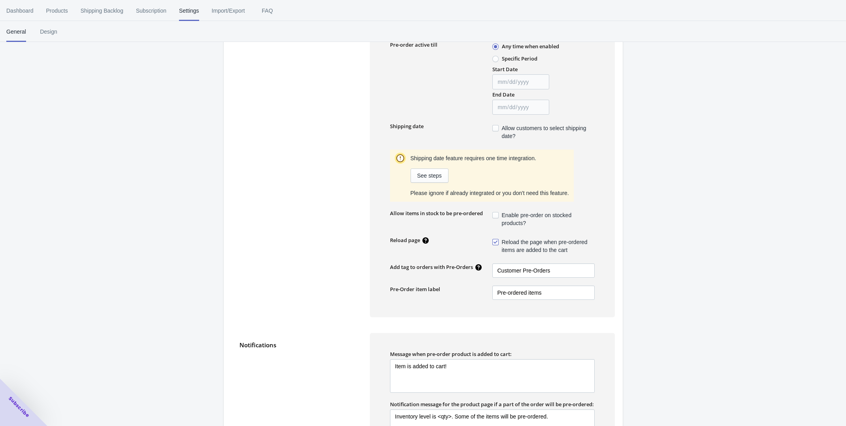
click at [496, 214] on span at bounding box center [495, 215] width 6 height 6
click at [494, 213] on input "Enable pre-order on stocked products?" at bounding box center [494, 213] width 0 height 0
checkbox input "true"
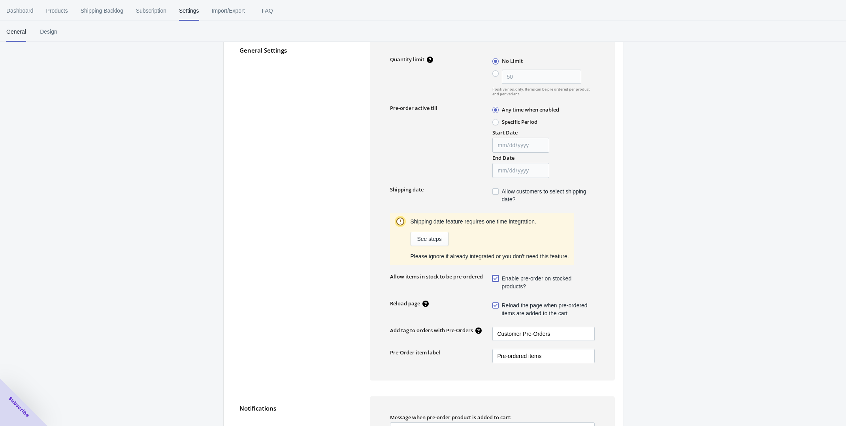
scroll to position [392, 0]
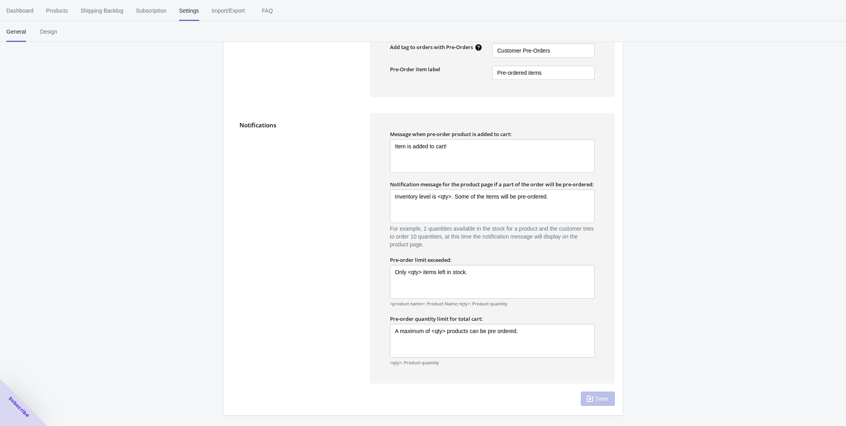
click at [597, 399] on div "Save" at bounding box center [598, 398] width 34 height 14
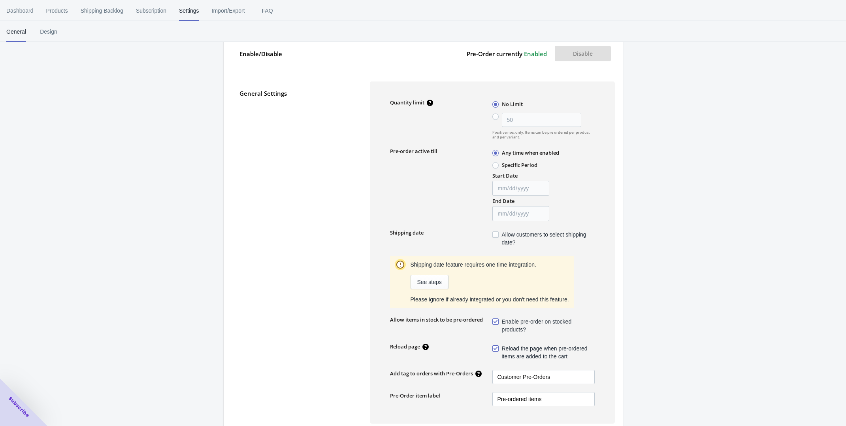
scroll to position [56, 0]
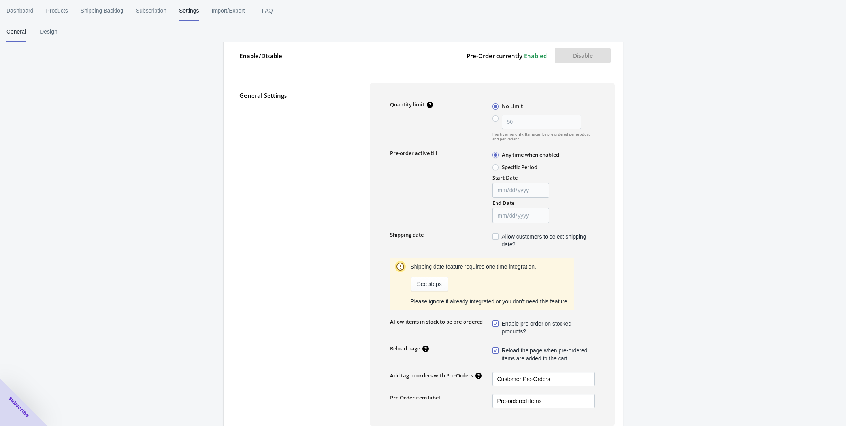
click at [495, 150] on label "Any time when enabled" at bounding box center [525, 154] width 67 height 10
click at [495, 153] on input "Any time when enabled" at bounding box center [494, 153] width 0 height 0
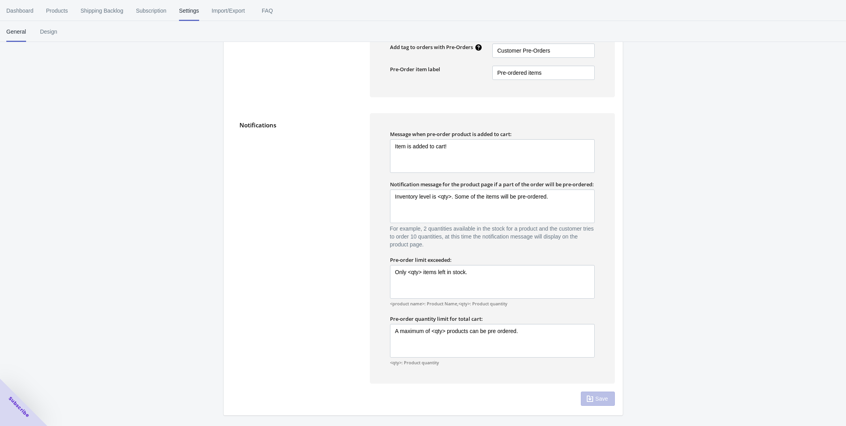
scroll to position [386, 0]
drag, startPoint x: 489, startPoint y: 280, endPoint x: 379, endPoint y: 283, distance: 109.9
click at [379, 283] on div "Message when pre-order product is added to cart: Item is added to cart! Item is…" at bounding box center [492, 248] width 245 height 270
click at [488, 296] on textarea "Only <qty> items left in stock." at bounding box center [492, 282] width 205 height 34
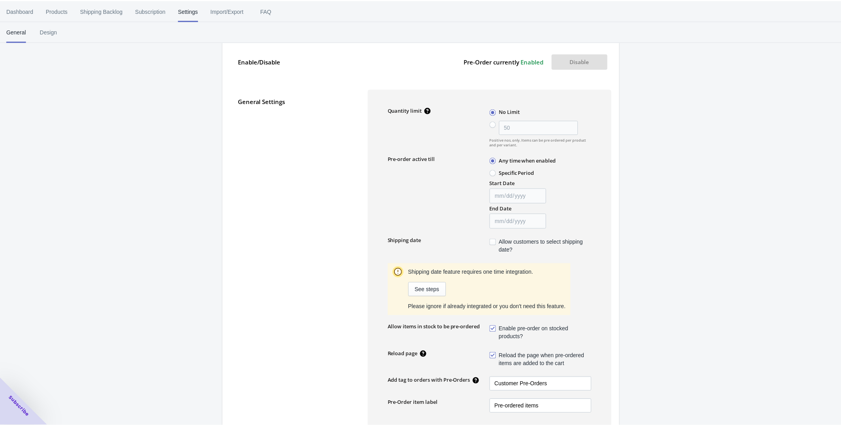
scroll to position [0, 0]
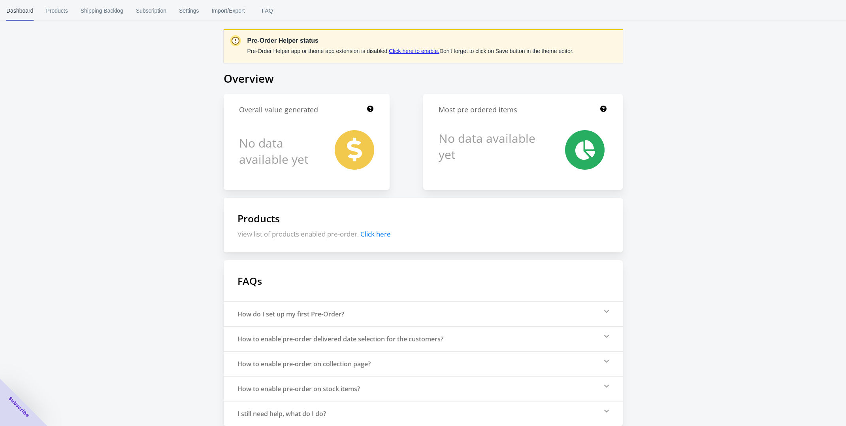
scroll to position [8, 0]
